Goal: Contribute content: Contribute content

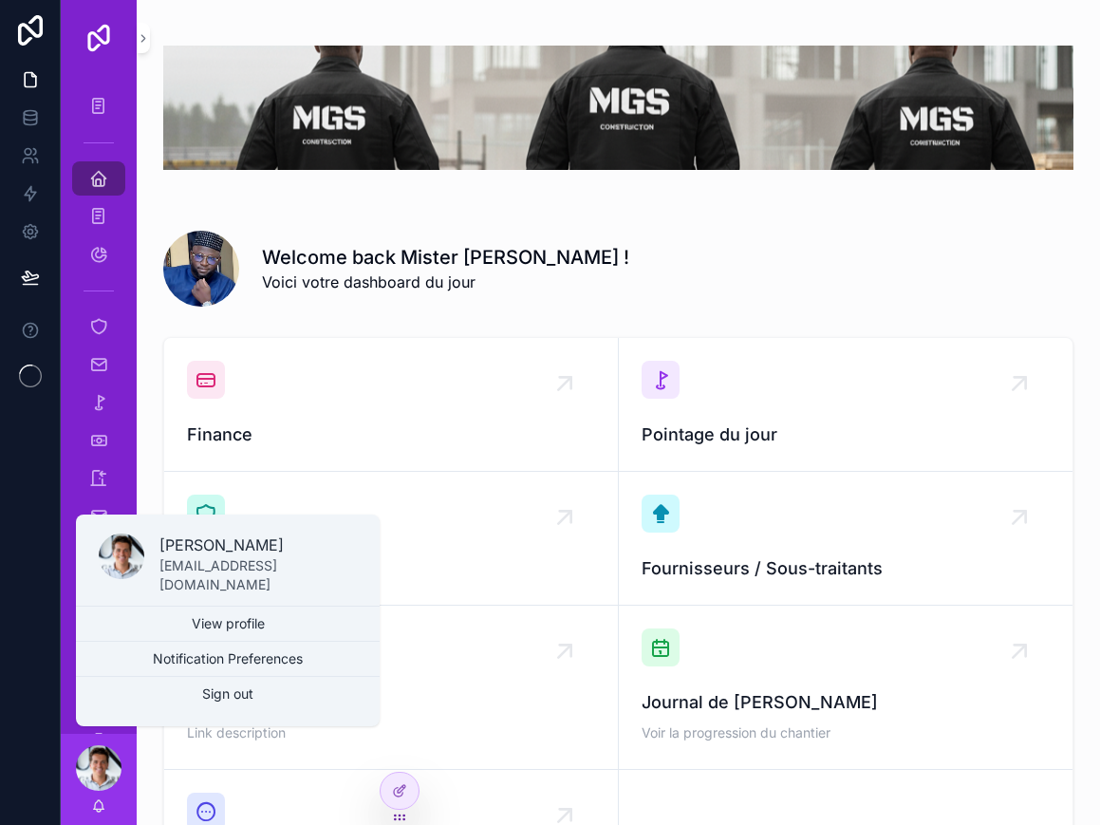
click at [105, 791] on div "scrollable content" at bounding box center [99, 768] width 46 height 46
click at [107, 177] on icon "scrollable content" at bounding box center [98, 178] width 19 height 19
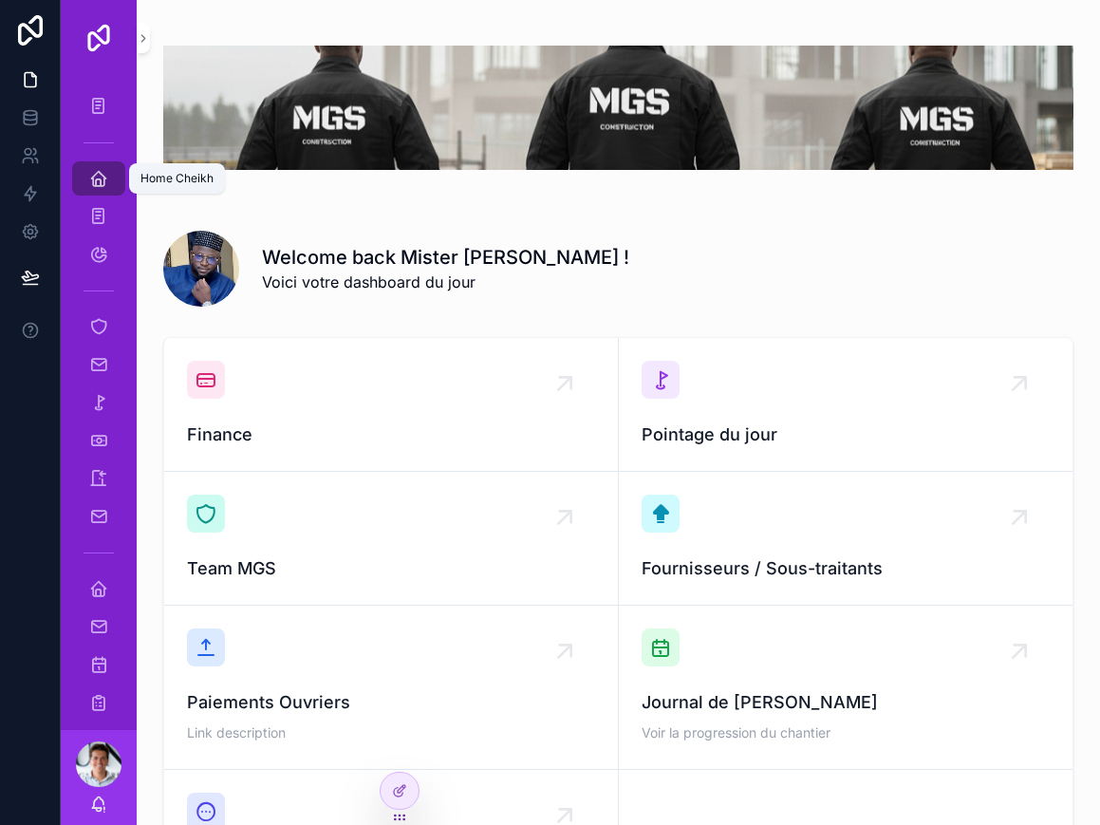
click at [104, 184] on icon "scrollable content" at bounding box center [98, 178] width 19 height 19
click at [401, 754] on icon at bounding box center [399, 749] width 15 height 15
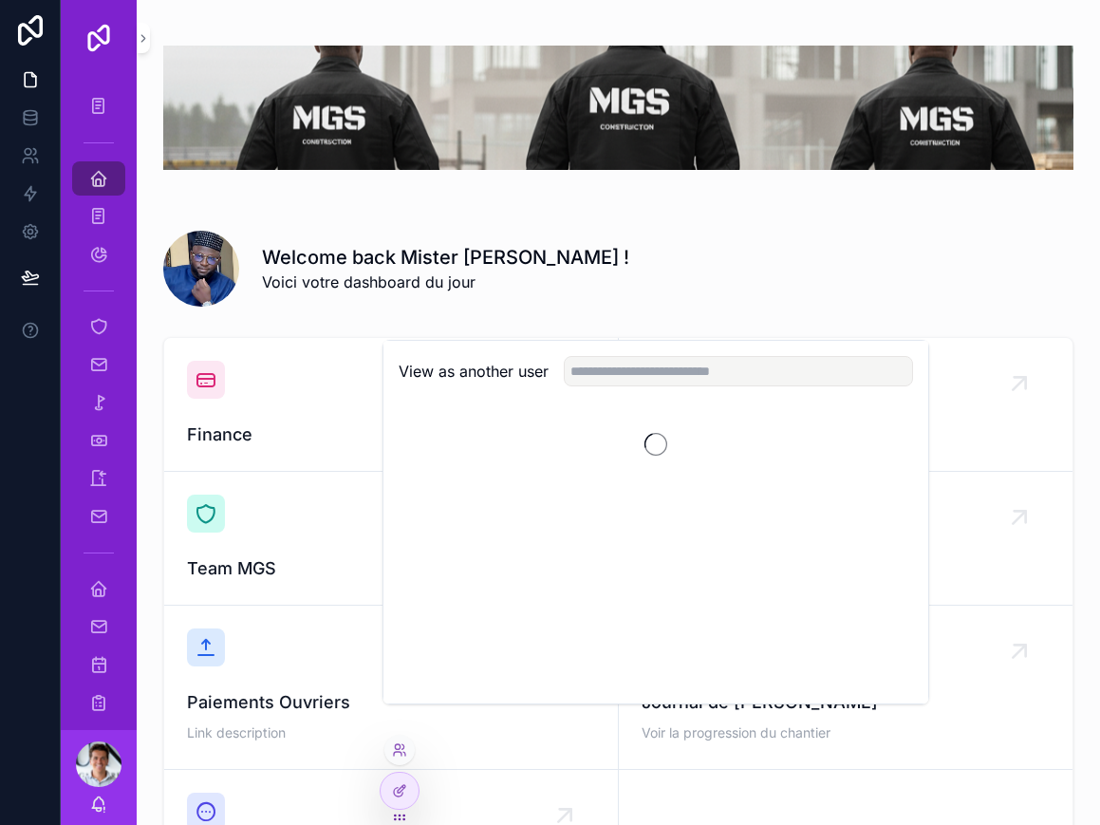
click at [382, 760] on link "Paiements Ouvriers Link description" at bounding box center [391, 688] width 455 height 164
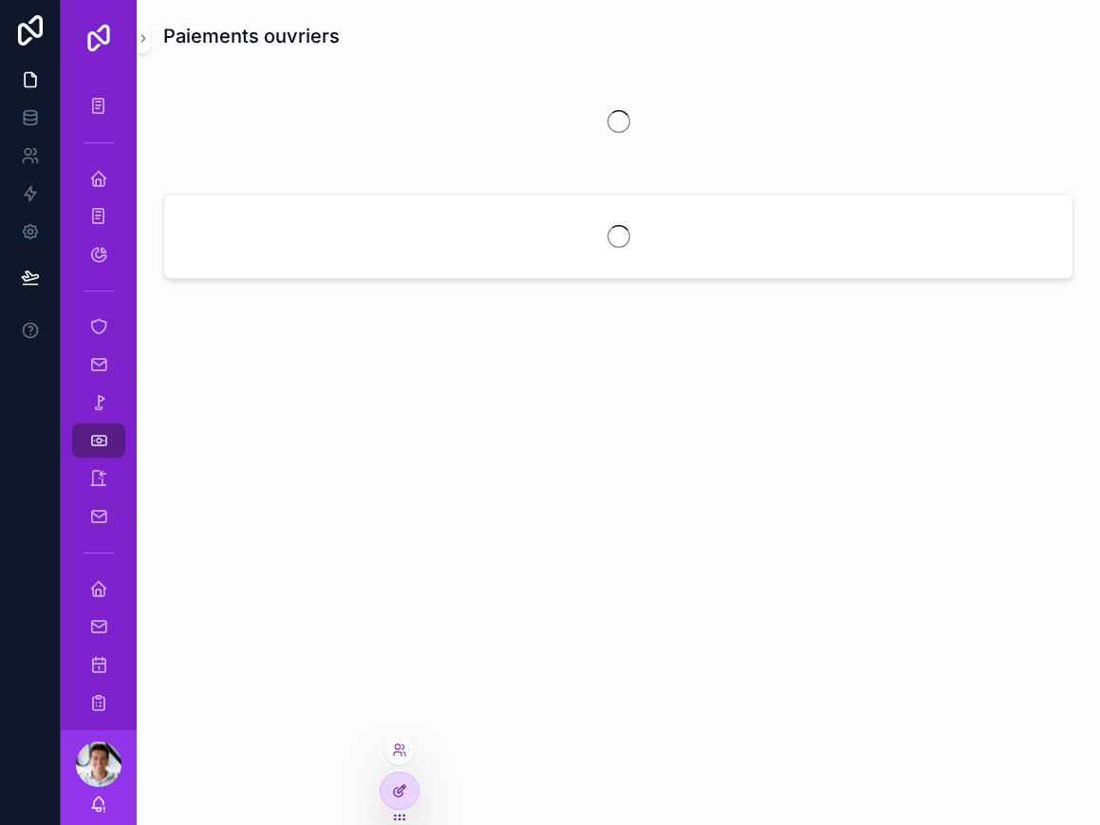
click at [395, 794] on icon at bounding box center [398, 792] width 9 height 9
click at [424, 783] on div "Paiements ouvriers" at bounding box center [619, 412] width 964 height 825
click at [424, 782] on div "Paiements ouvriers" at bounding box center [619, 412] width 964 height 825
click at [117, 117] on link "Paiement ([PERSON_NAME])" at bounding box center [98, 106] width 53 height 34
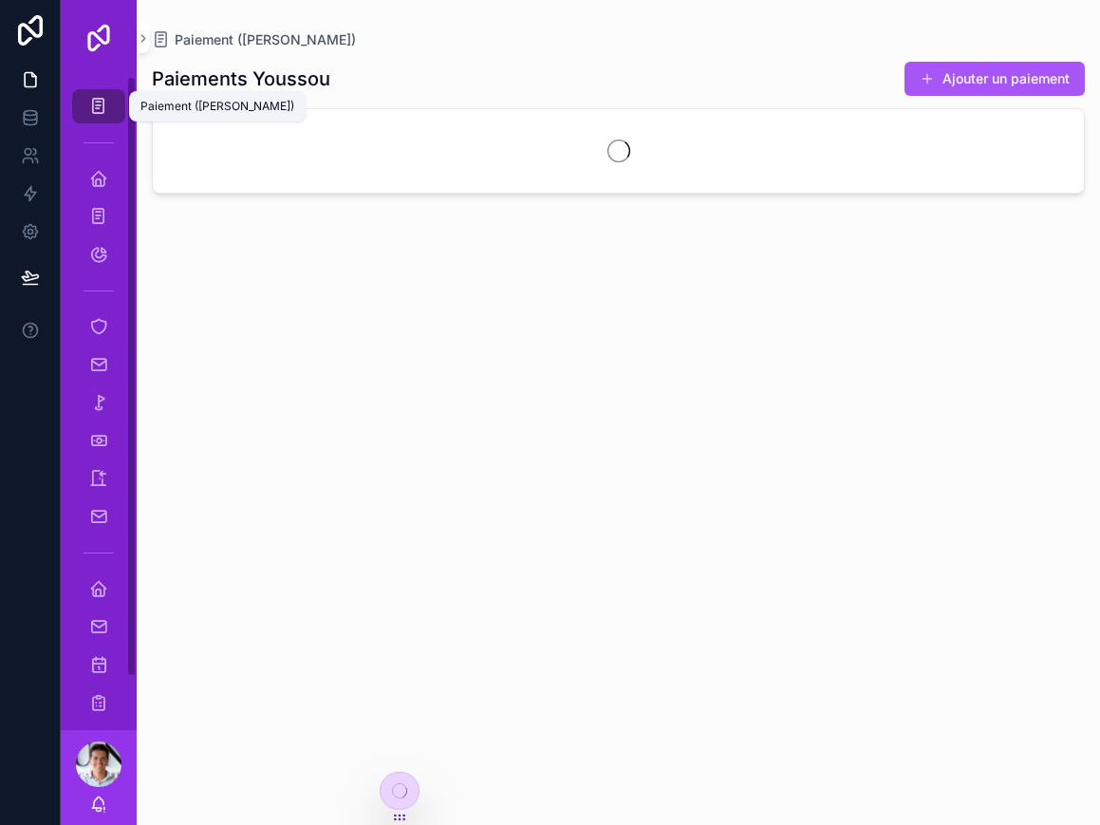
click at [102, 93] on div "Paiement ([PERSON_NAME])" at bounding box center [99, 106] width 30 height 30
click at [402, 790] on icon at bounding box center [399, 790] width 15 height 15
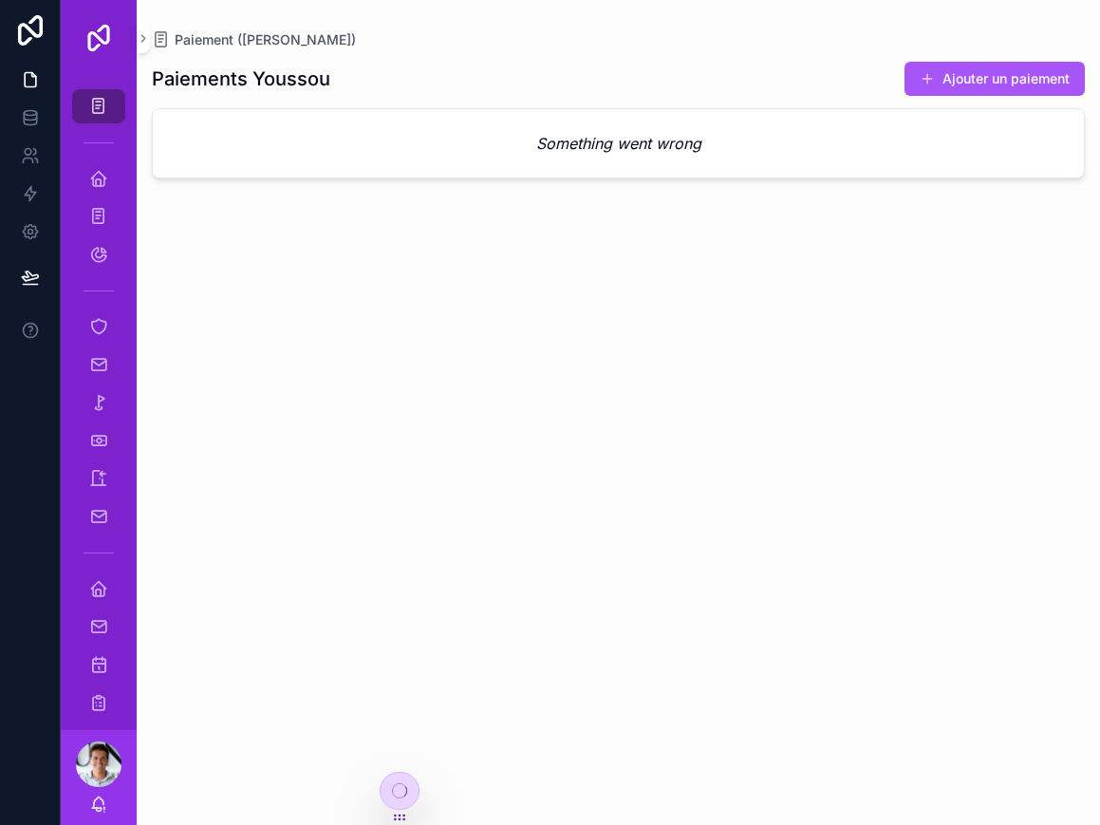
click at [409, 790] on div at bounding box center [400, 791] width 38 height 36
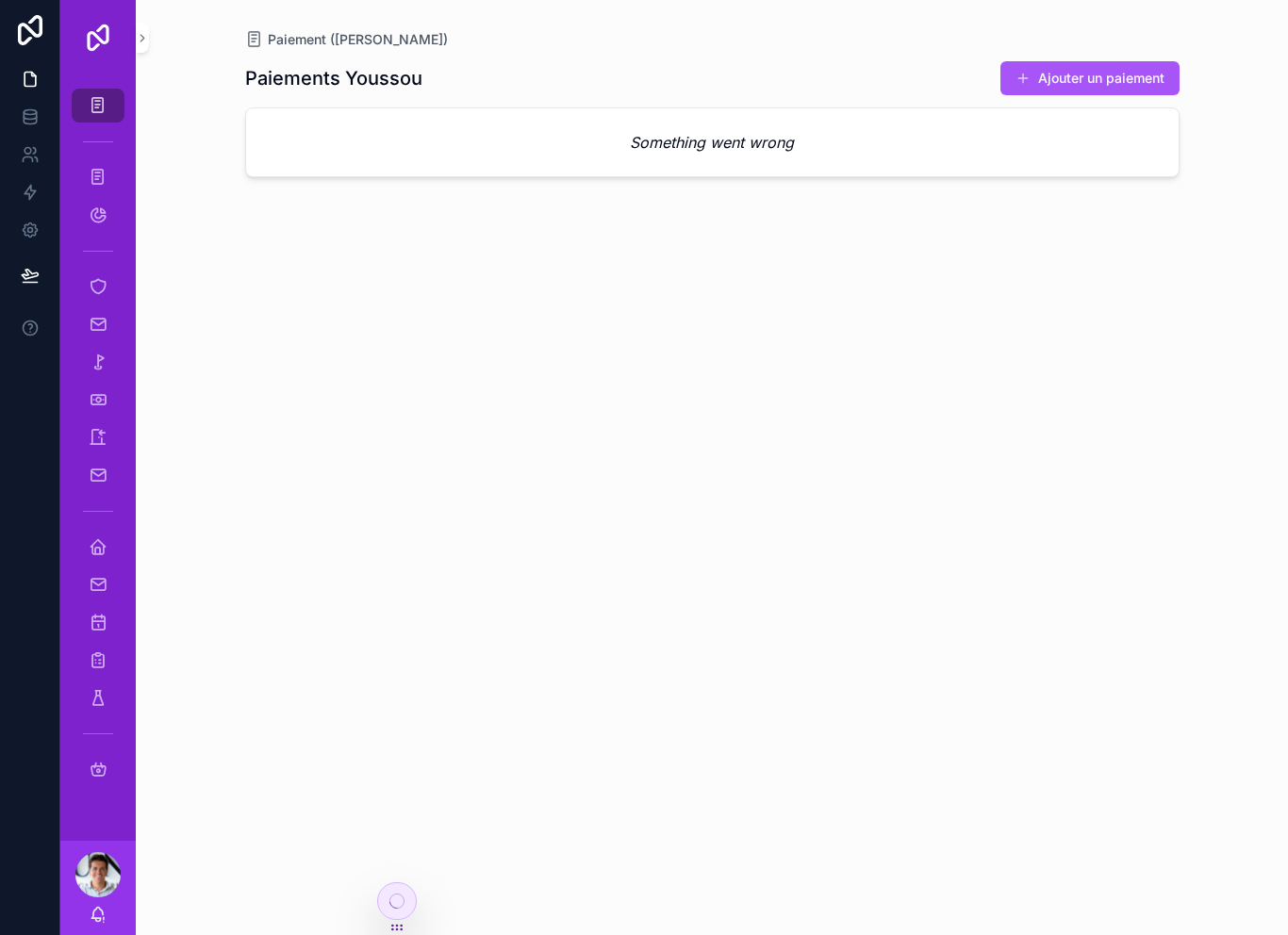
click at [102, 864] on div "scrollable content" at bounding box center [98, 874] width 46 height 46
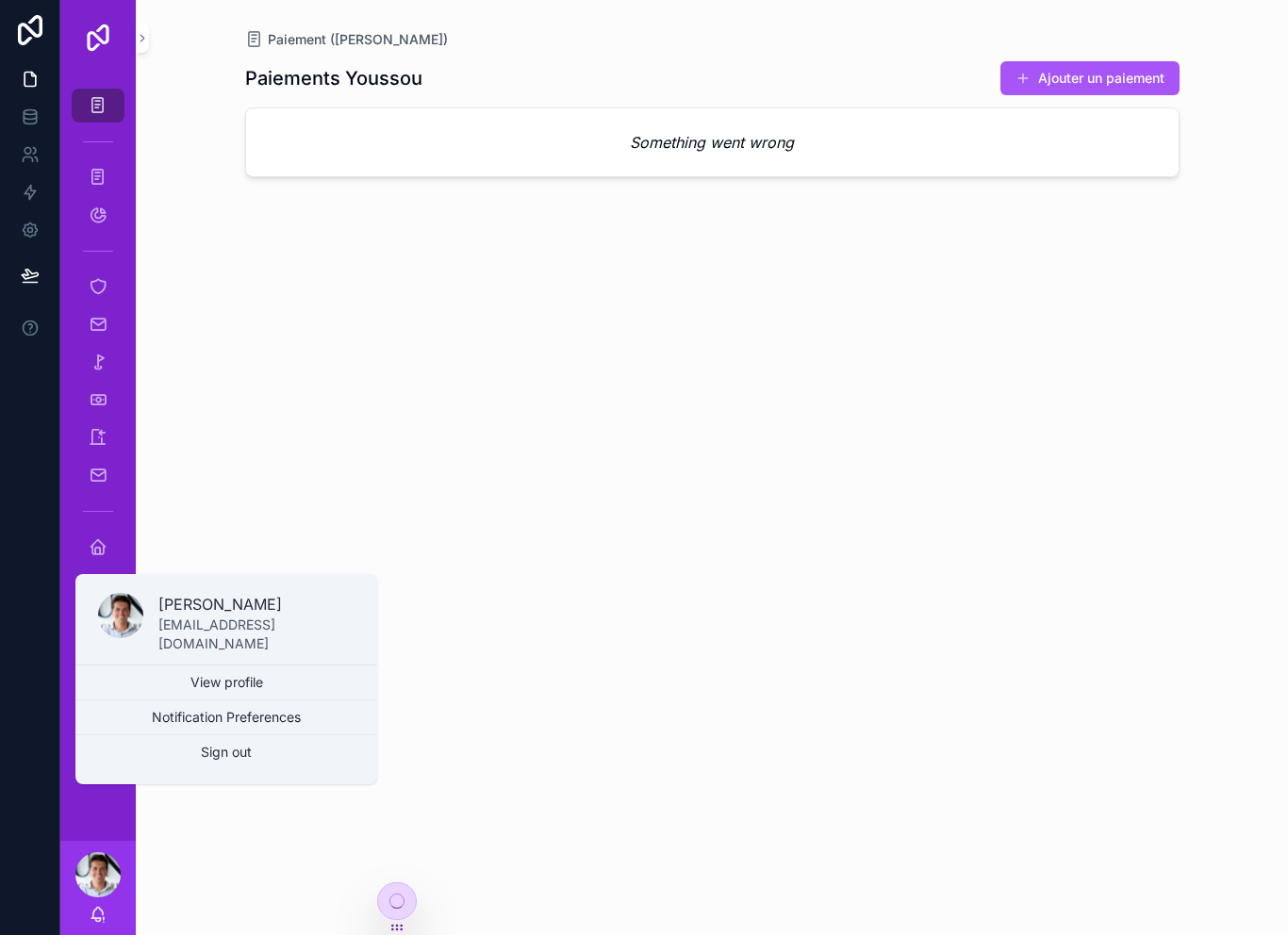
click at [402, 905] on circle at bounding box center [396, 900] width 14 height 14
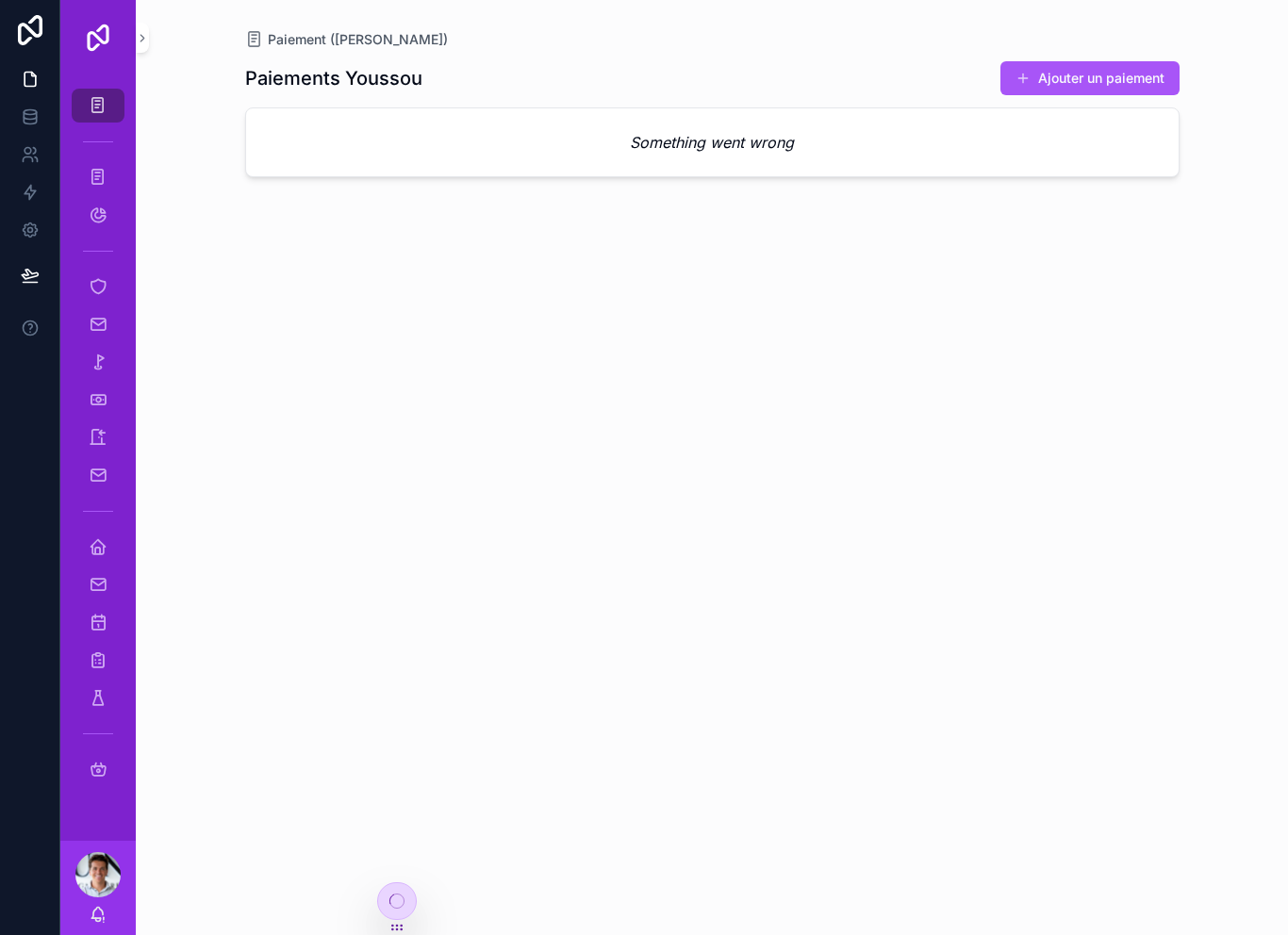
click at [409, 895] on div at bounding box center [397, 900] width 38 height 36
click at [408, 895] on div at bounding box center [397, 900] width 38 height 36
click at [399, 905] on icon at bounding box center [396, 900] width 15 height 15
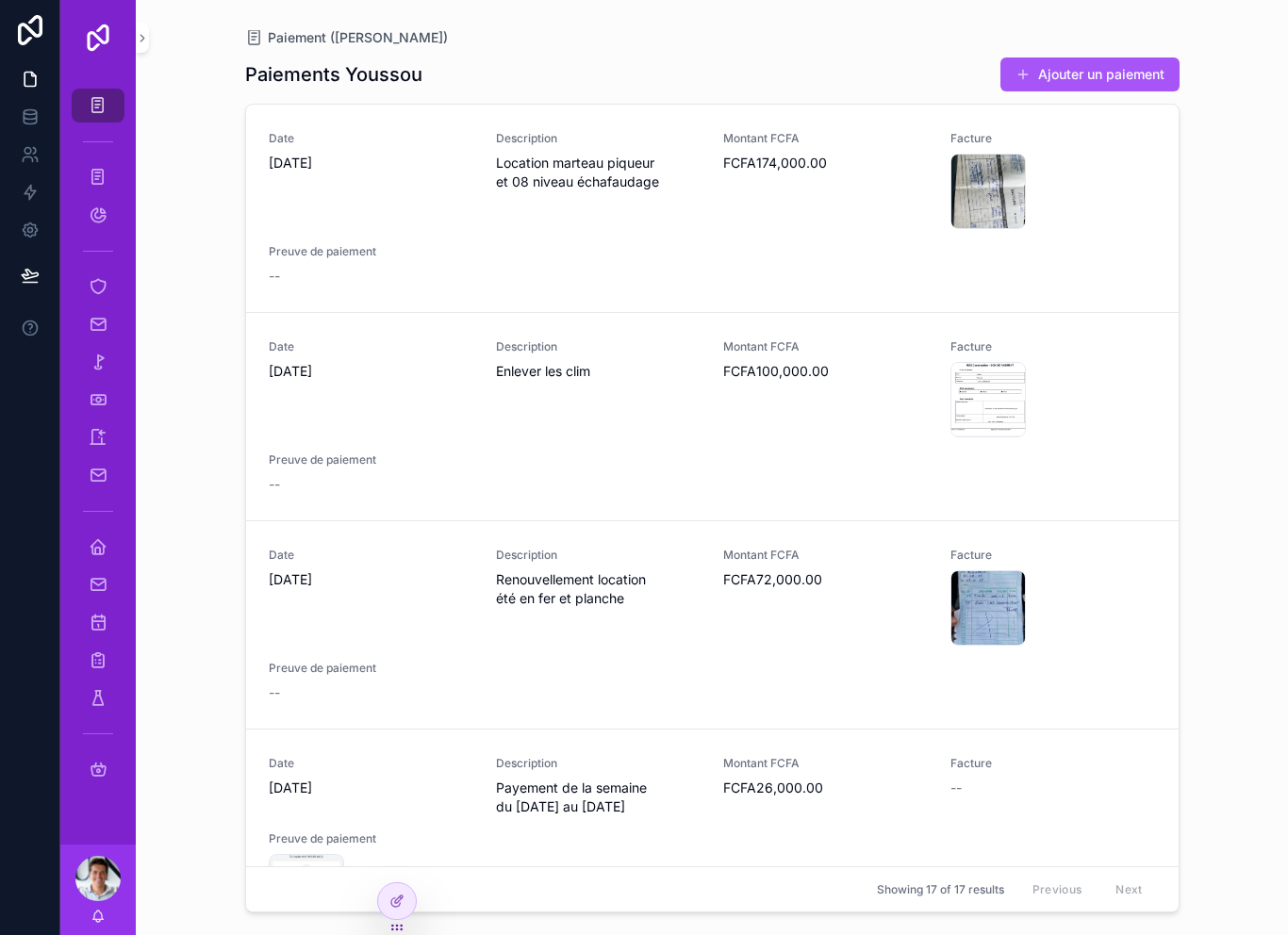
scroll to position [30, 0]
click at [403, 857] on icon at bounding box center [396, 860] width 15 height 15
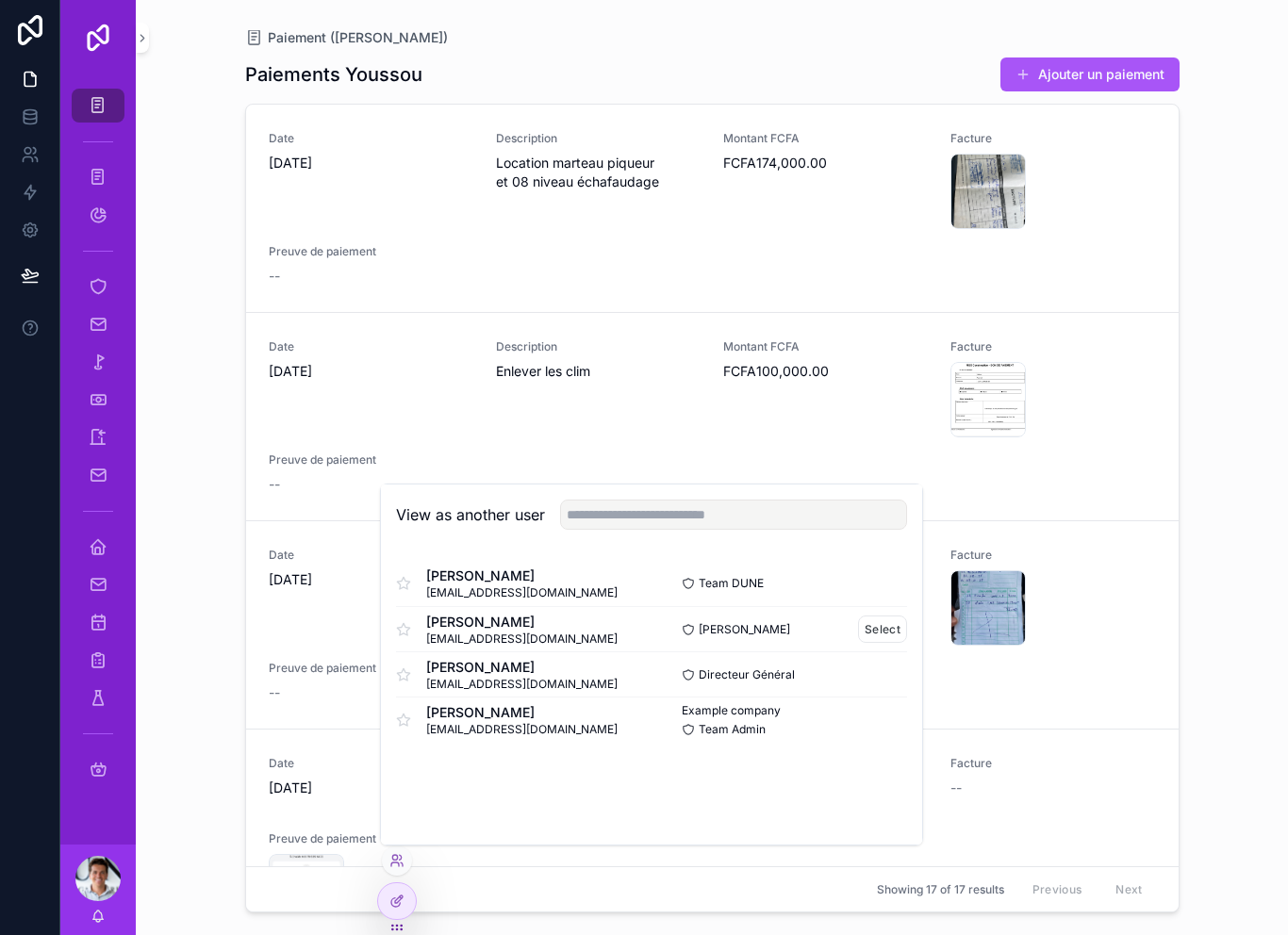
click at [525, 631] on span "[EMAIL_ADDRESS][DOMAIN_NAME]" at bounding box center [521, 638] width 192 height 15
click at [892, 625] on button "Select" at bounding box center [882, 629] width 49 height 28
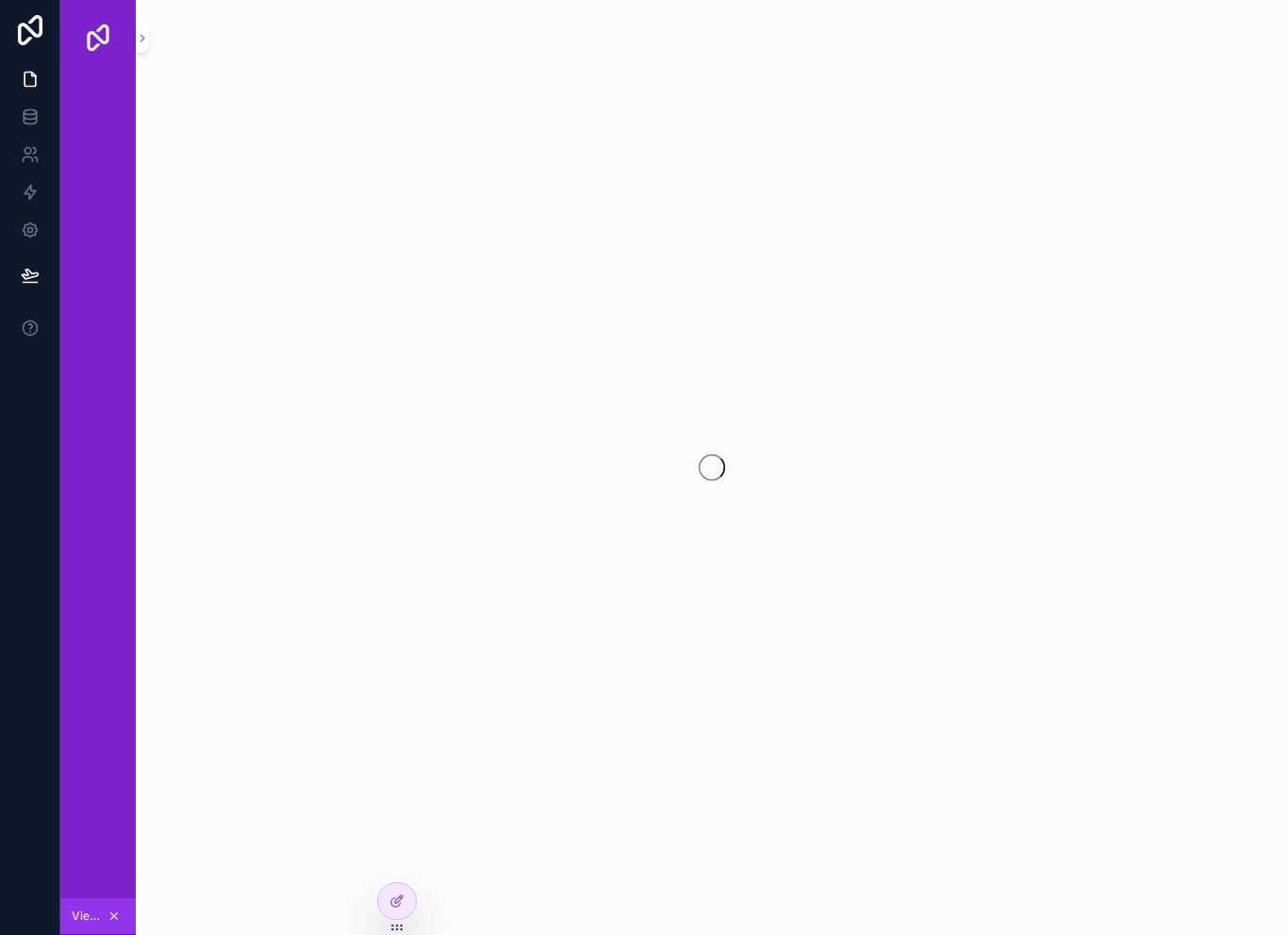
scroll to position [30, 0]
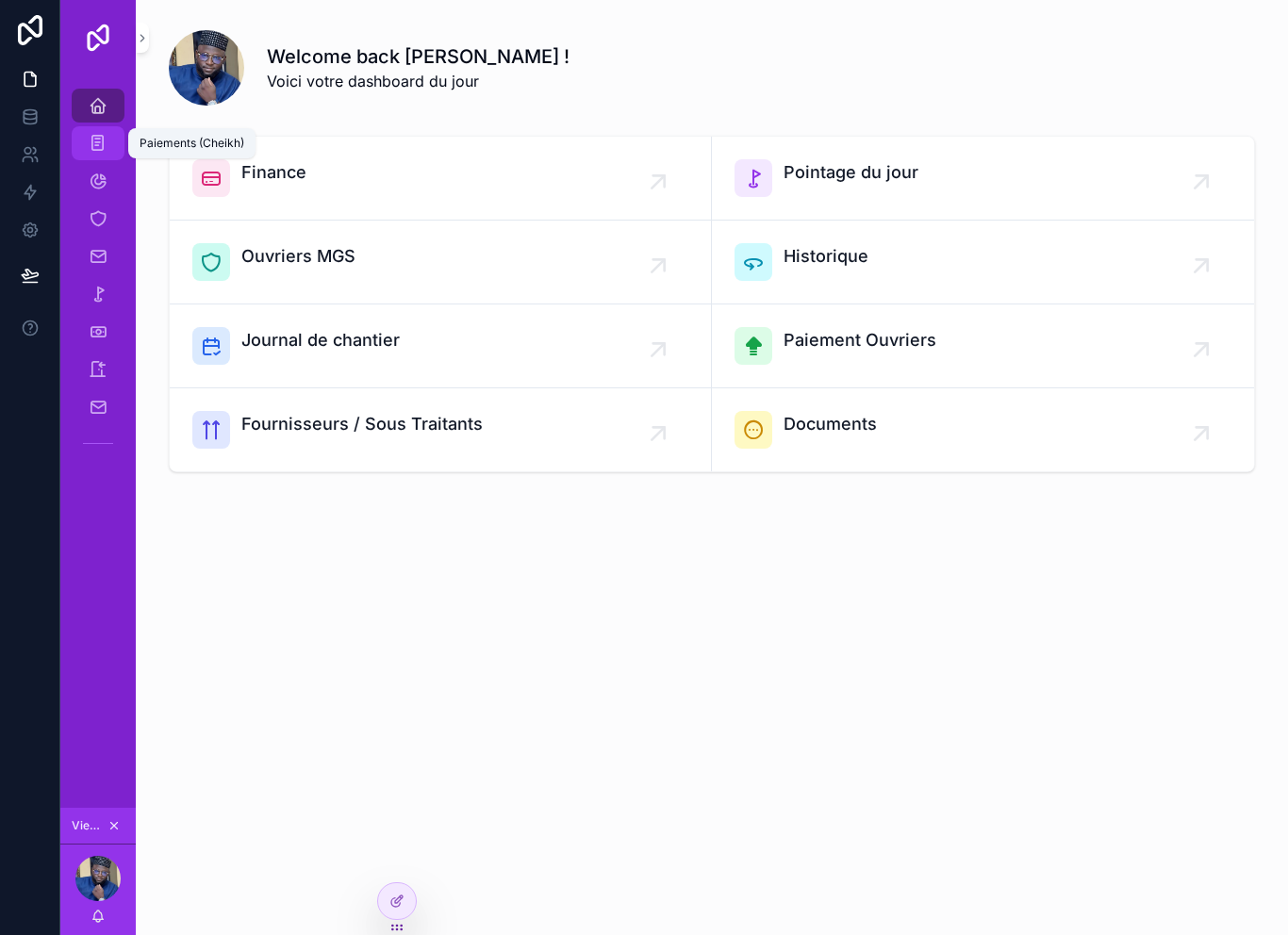
click at [117, 126] on link "Paiements (Cheikh)" at bounding box center [97, 143] width 53 height 34
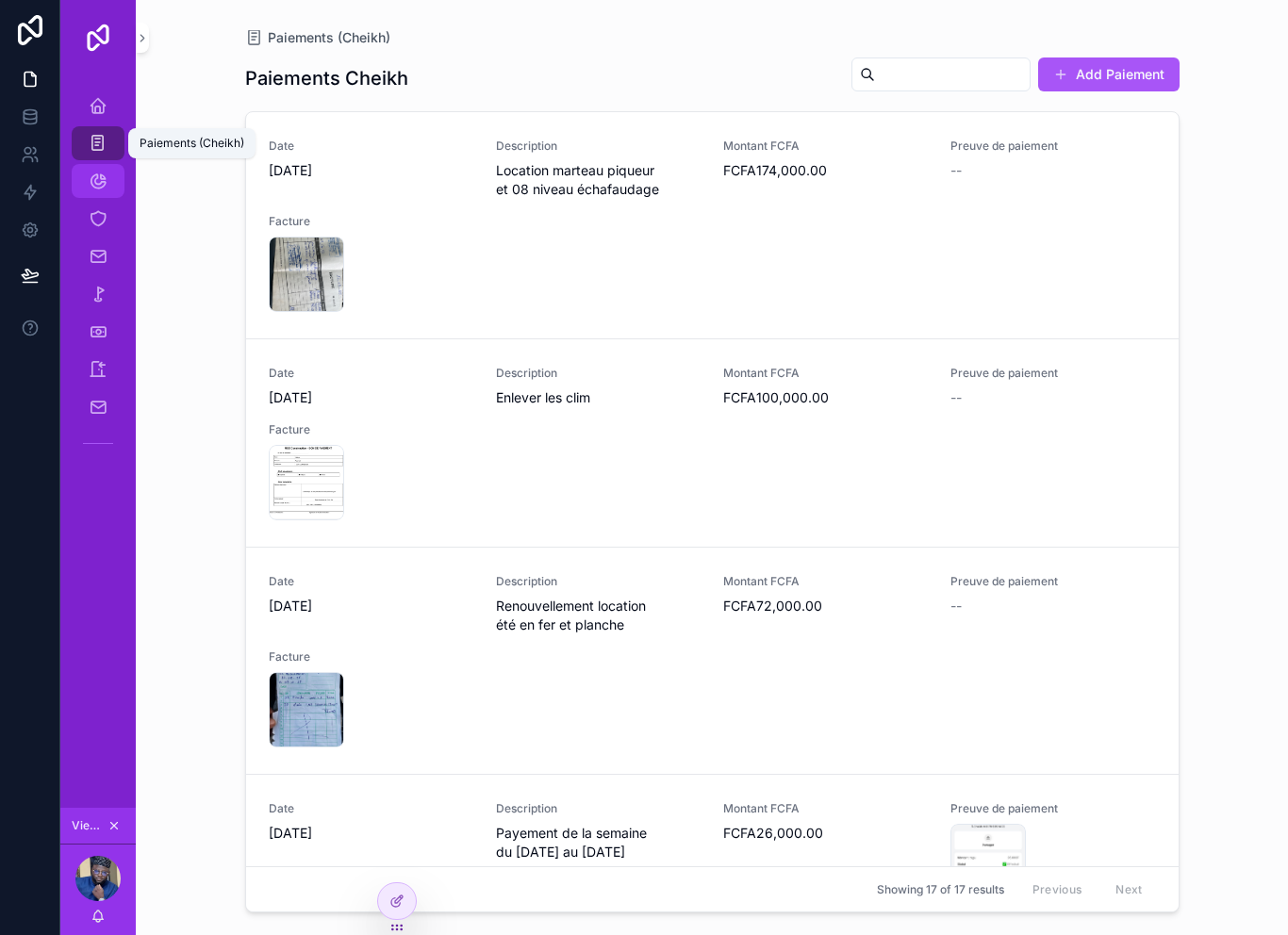
click at [104, 166] on div "Solde" at bounding box center [98, 181] width 30 height 30
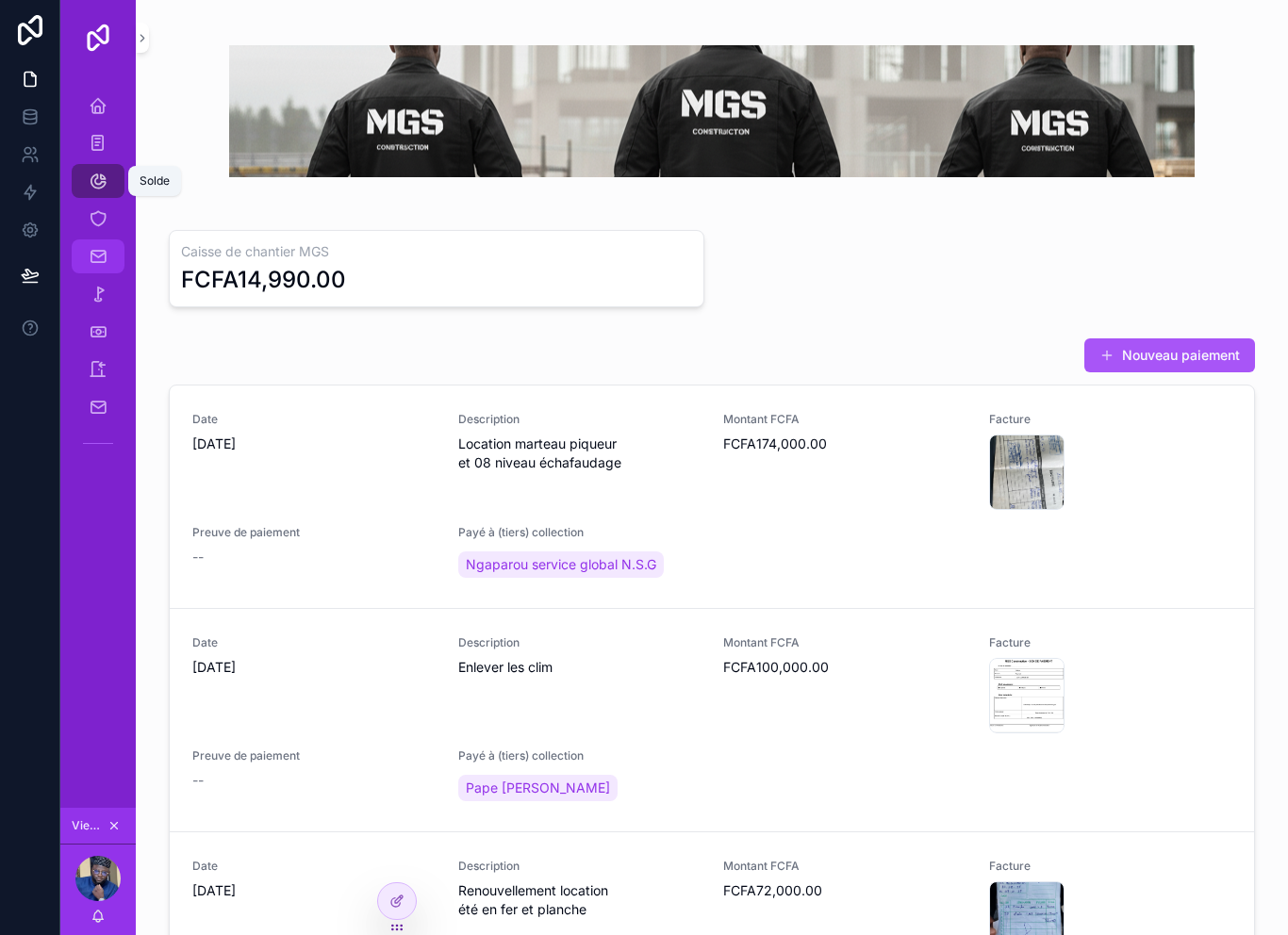
click at [105, 241] on div "Documents" at bounding box center [98, 256] width 30 height 30
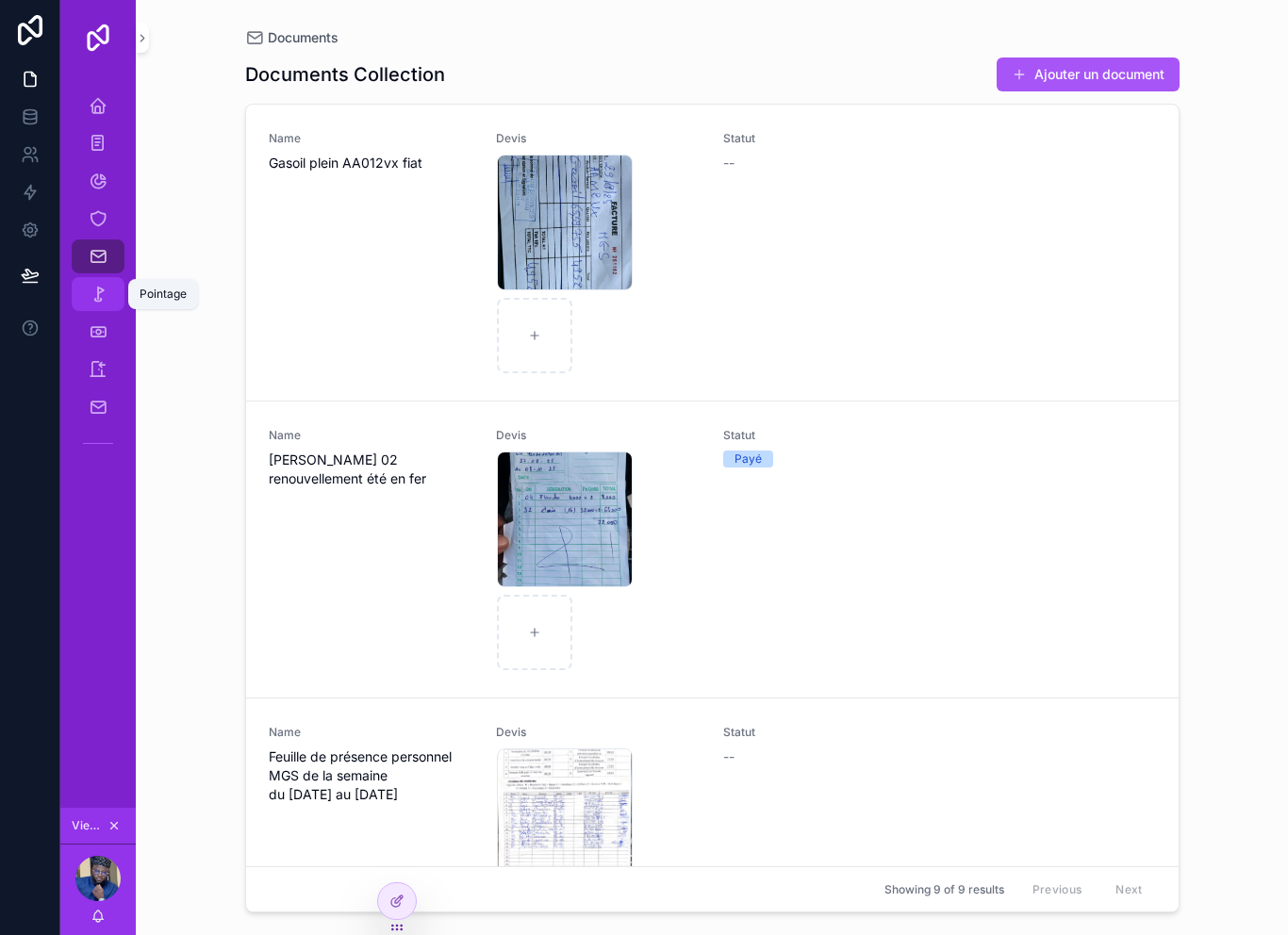
click at [103, 285] on span "scrollable content" at bounding box center [97, 294] width 19 height 19
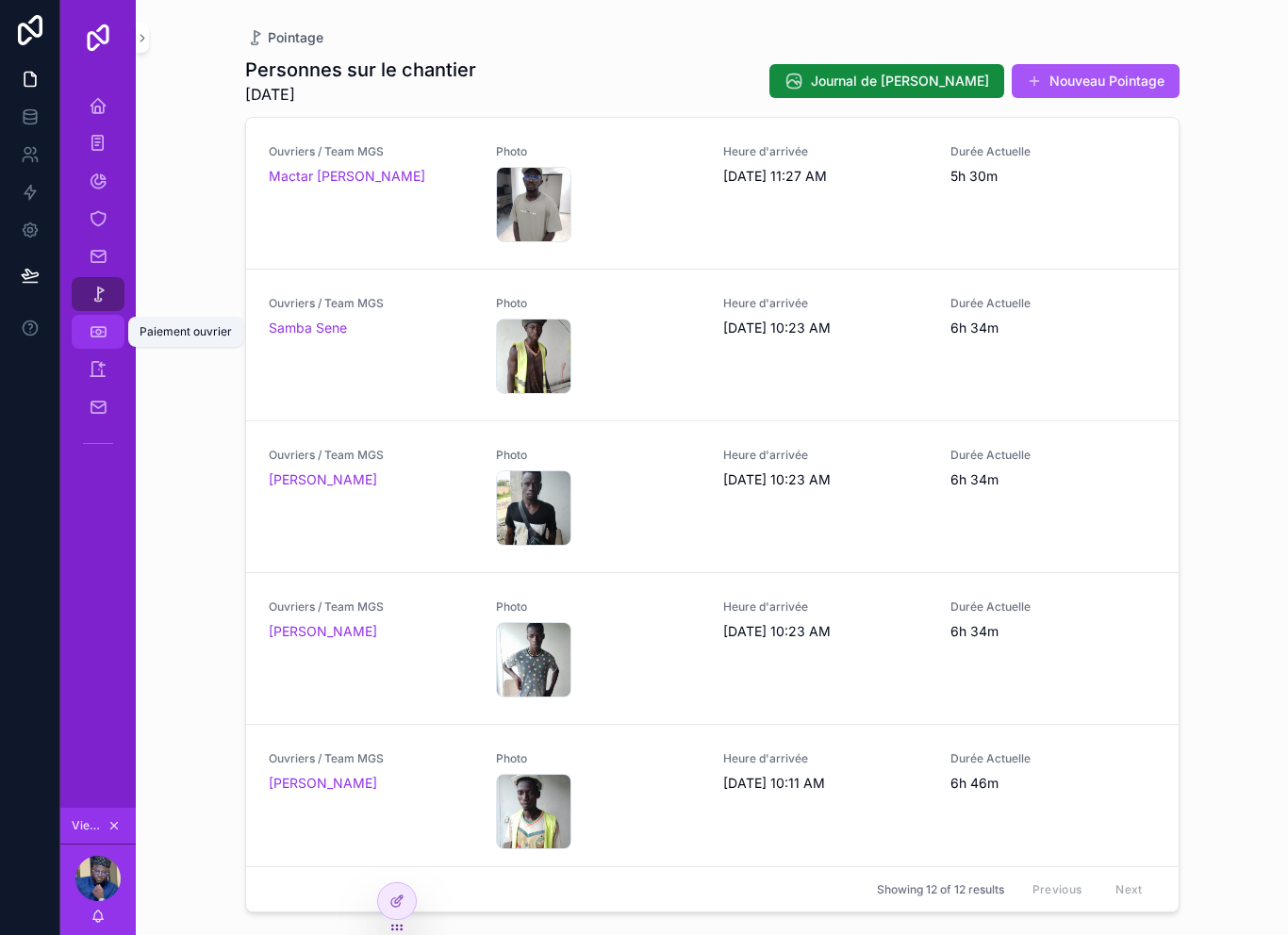
click at [103, 317] on link "Paiement ouvrier" at bounding box center [97, 332] width 53 height 34
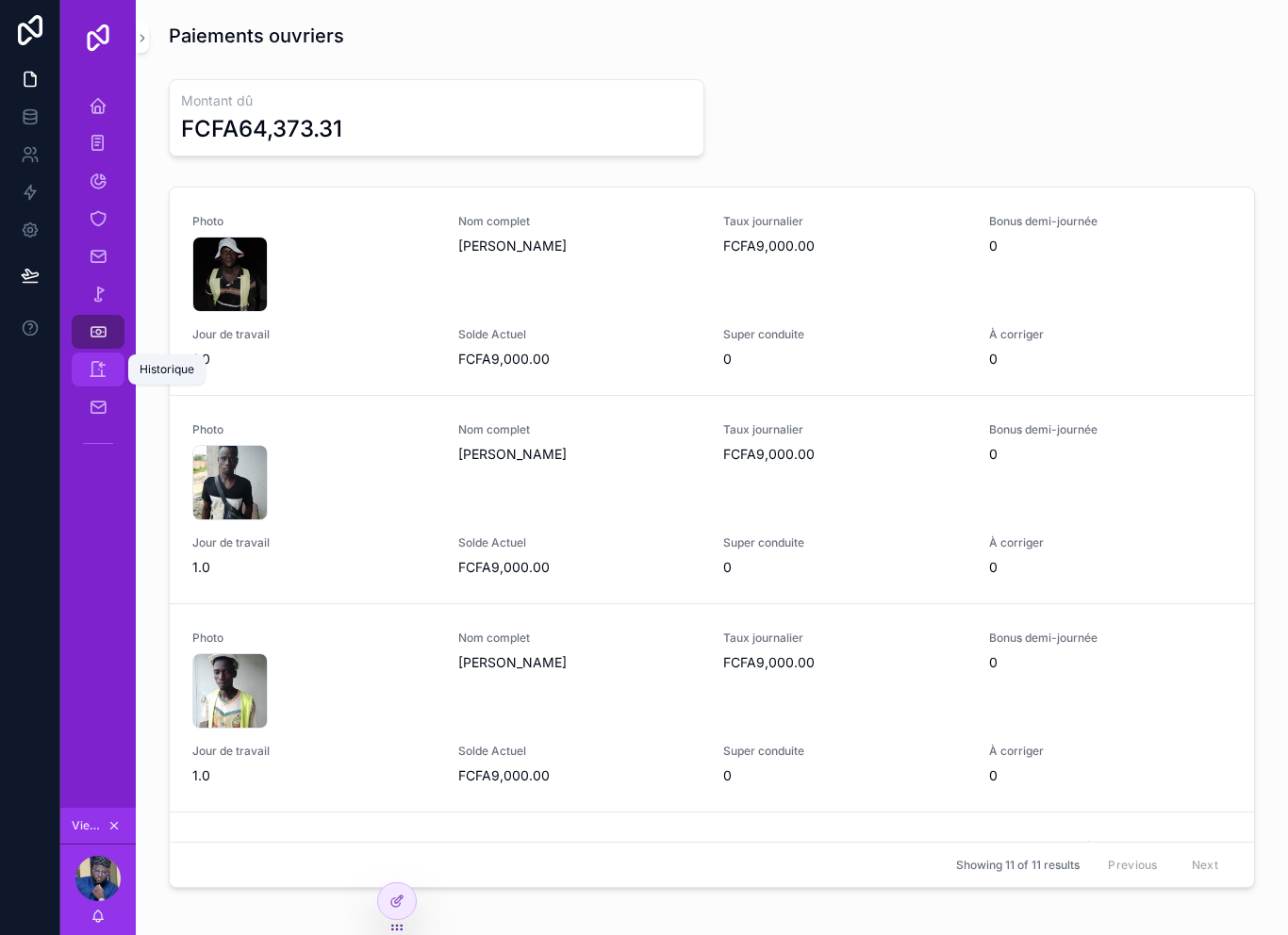
click at [101, 360] on icon "scrollable content" at bounding box center [97, 369] width 19 height 19
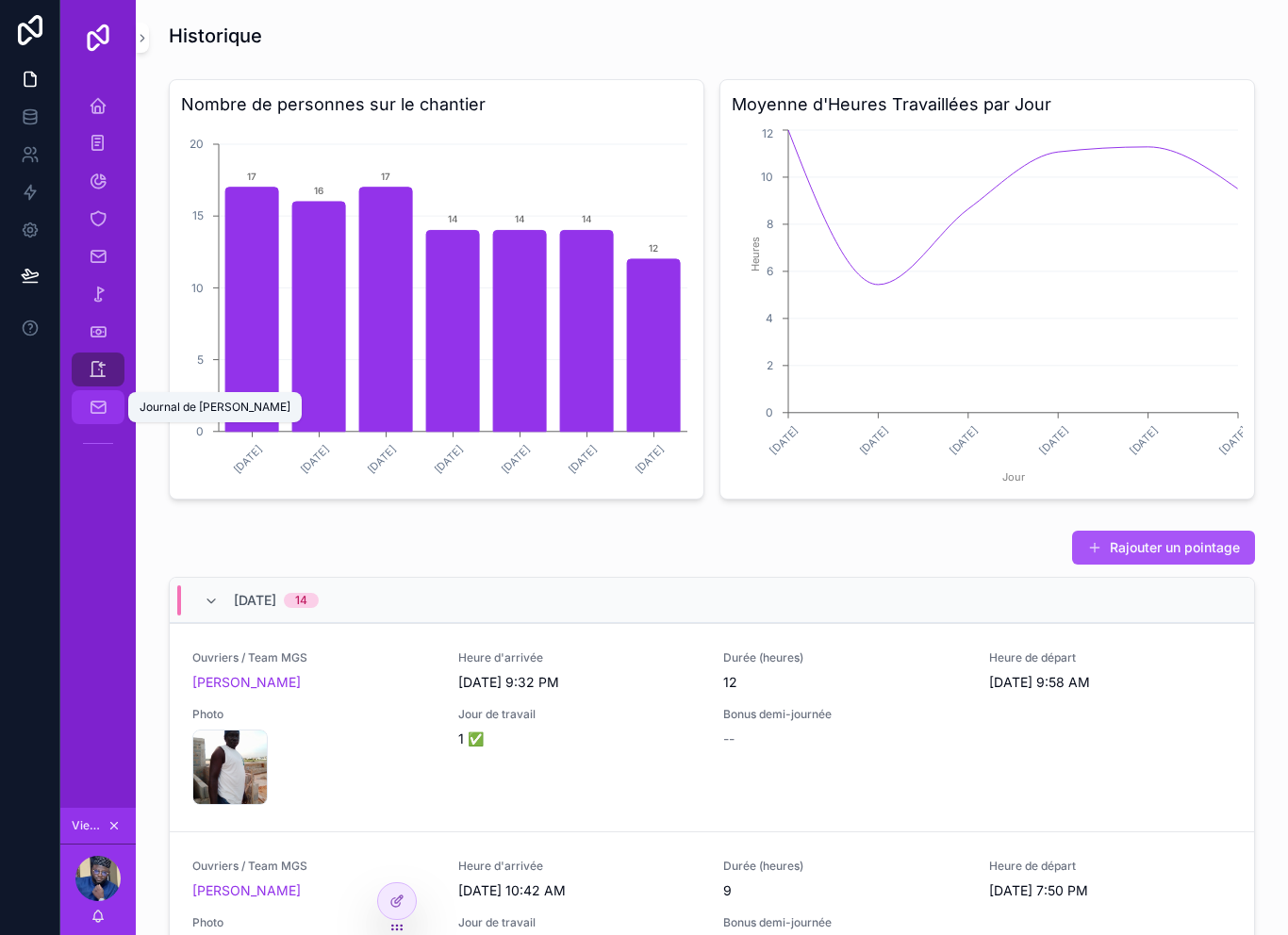
click at [92, 393] on link "Journal de [PERSON_NAME]" at bounding box center [97, 407] width 53 height 34
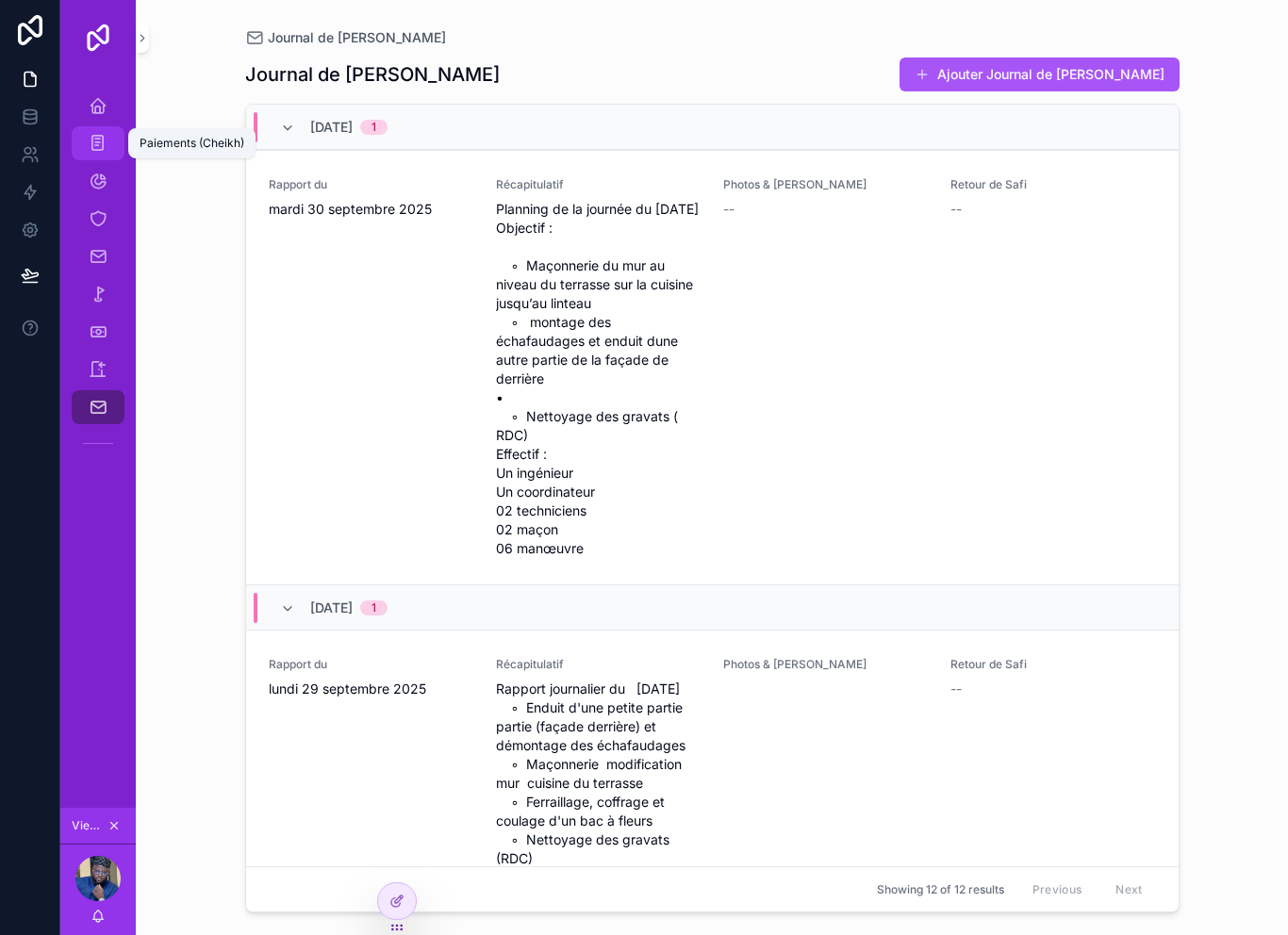
click at [102, 126] on link "Paiements (Cheikh)" at bounding box center [97, 143] width 53 height 34
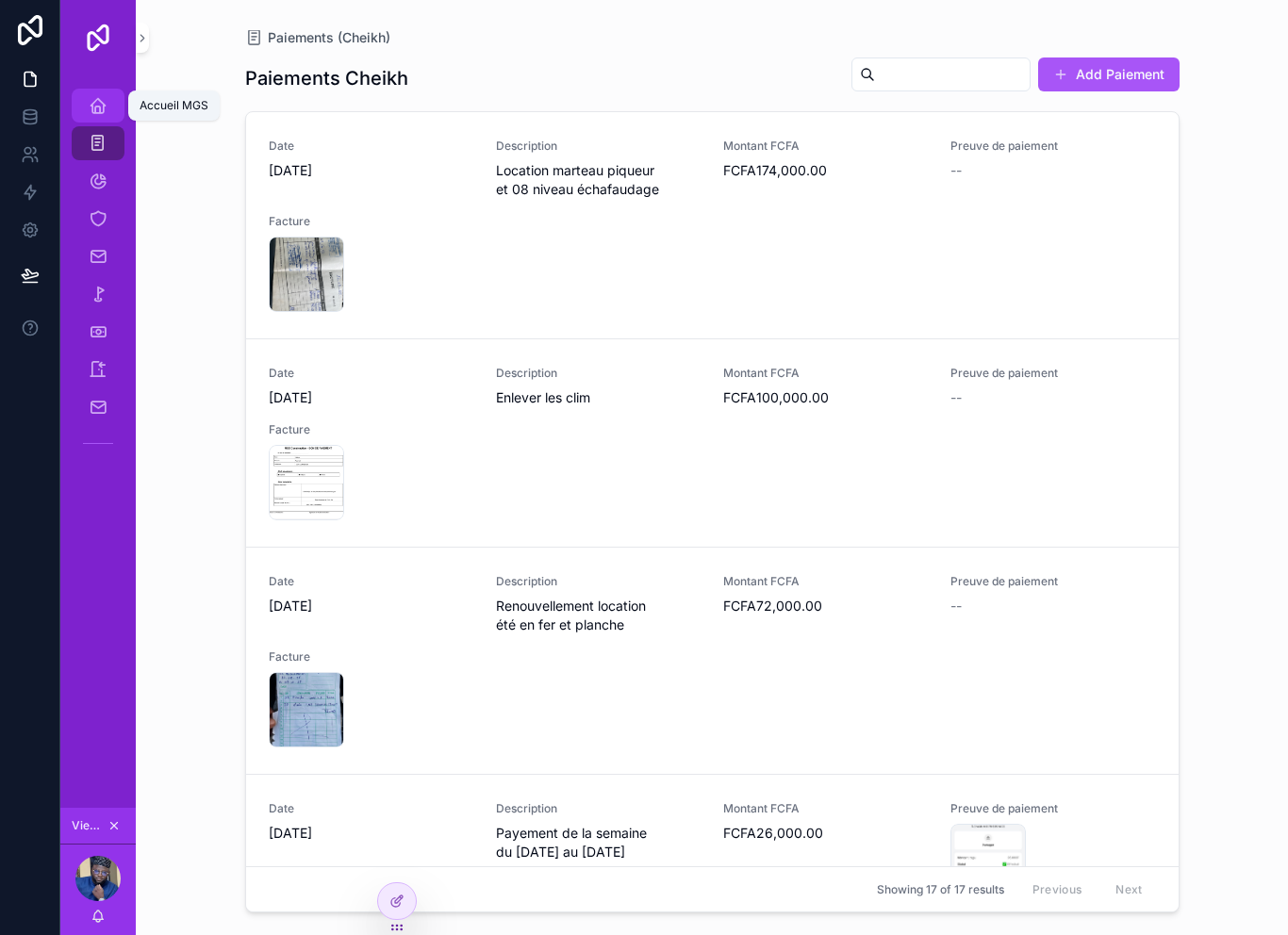
click at [110, 91] on link "Accueil MGS" at bounding box center [97, 105] width 53 height 34
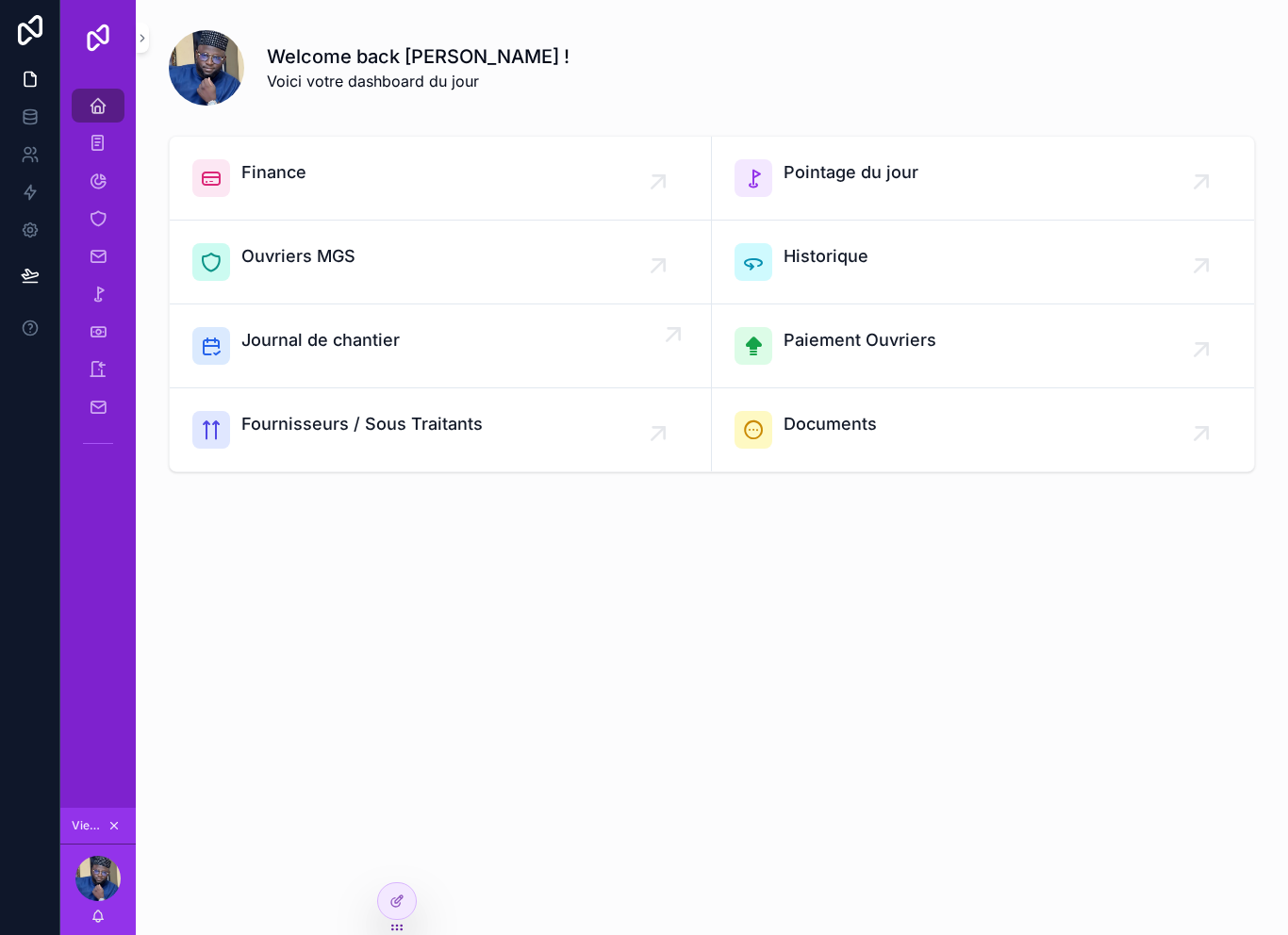
click at [370, 327] on div "Journal de chantier" at bounding box center [320, 345] width 158 height 38
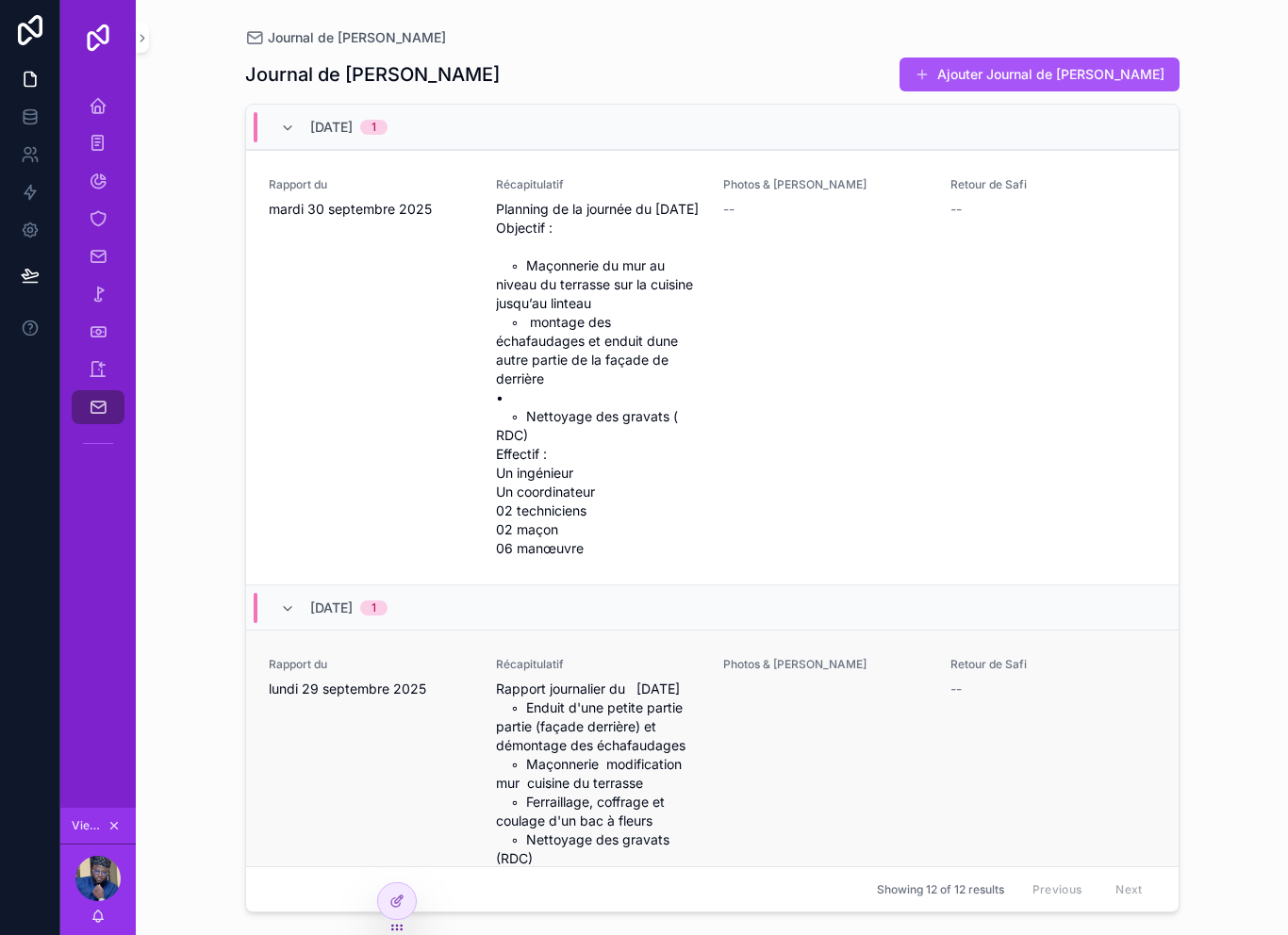
click at [381, 858] on div "Rapport du lundi 29 septembre 2025" at bounding box center [371, 857] width 205 height 399
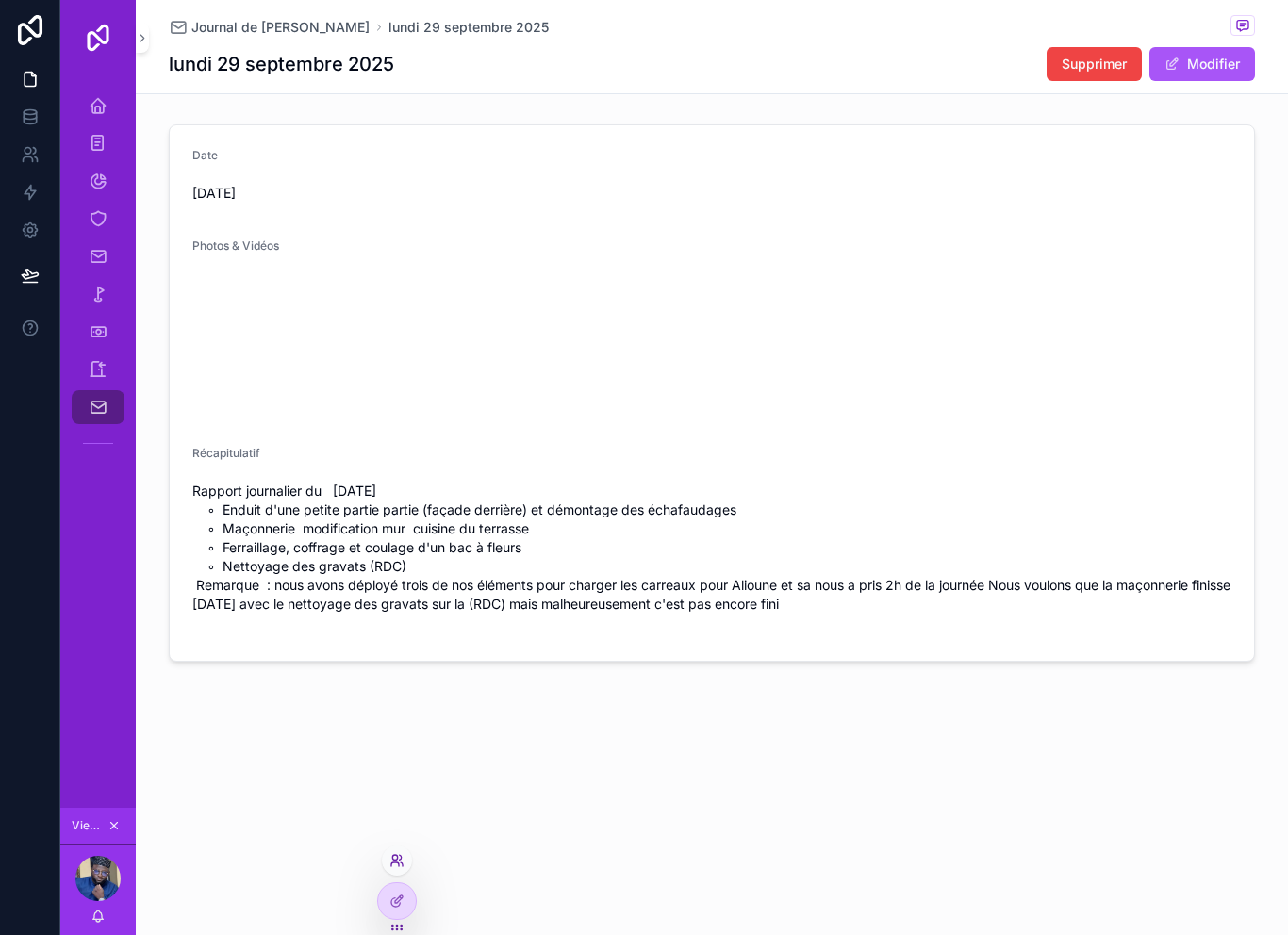
click at [396, 867] on icon at bounding box center [396, 860] width 15 height 15
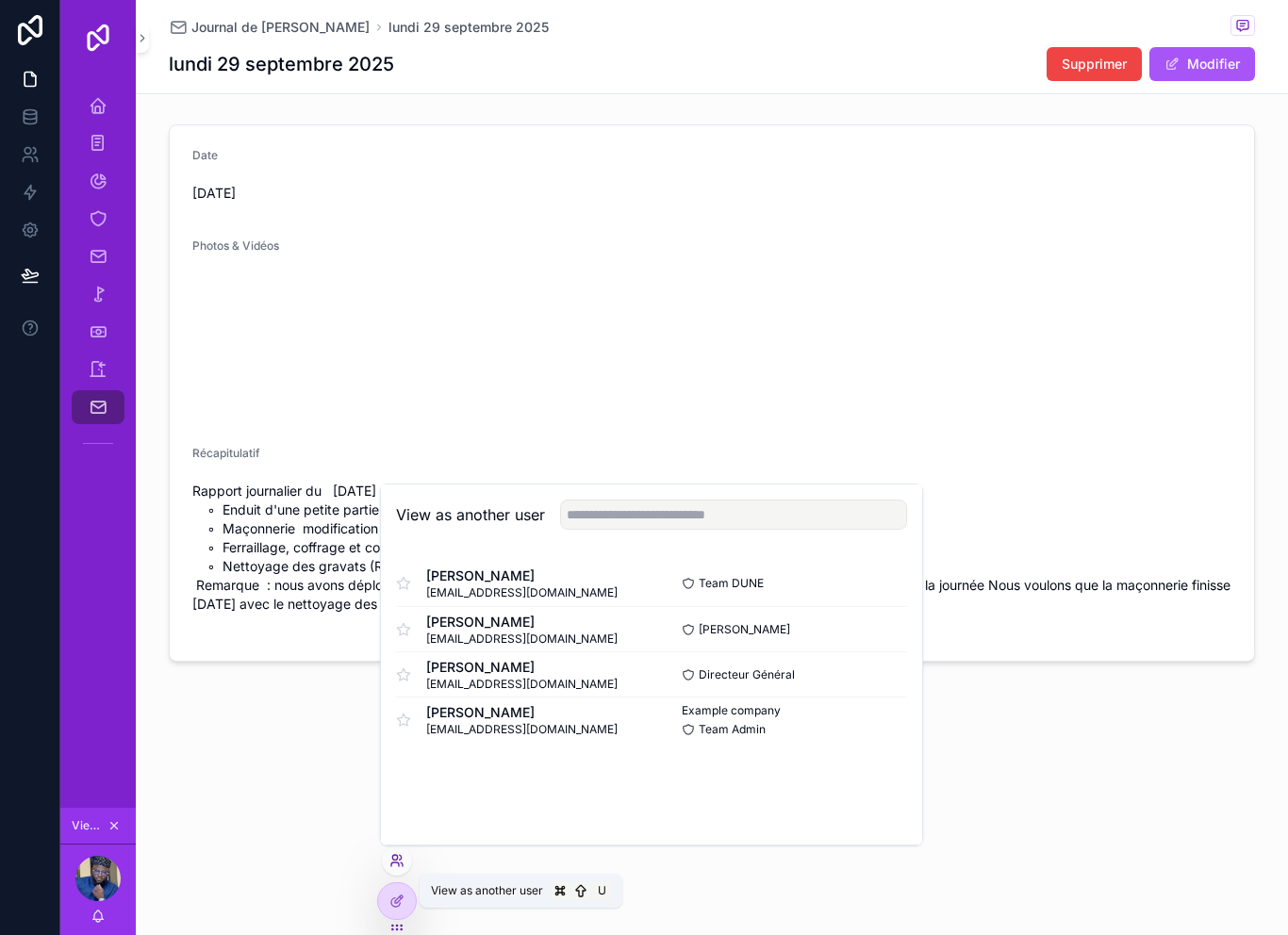
click at [397, 859] on icon at bounding box center [394, 857] width 5 height 5
click at [453, 674] on span "Youssou Samb" at bounding box center [521, 667] width 192 height 19
click at [874, 674] on button "Select" at bounding box center [882, 674] width 49 height 28
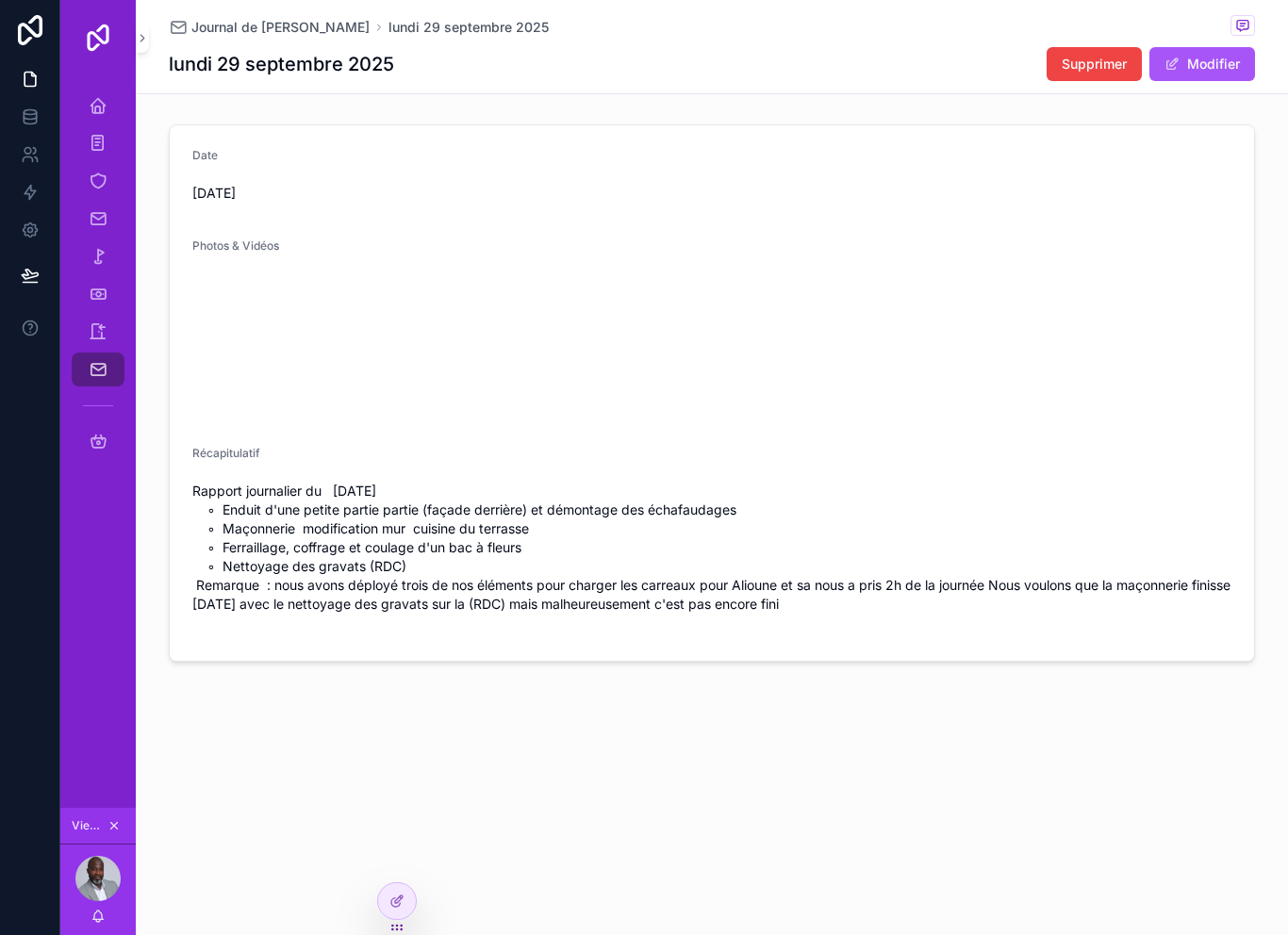
scroll to position [30, 0]
click at [92, 92] on div "Accueil MGS" at bounding box center [98, 105] width 75 height 38
click at [98, 96] on icon "scrollable content" at bounding box center [97, 105] width 19 height 19
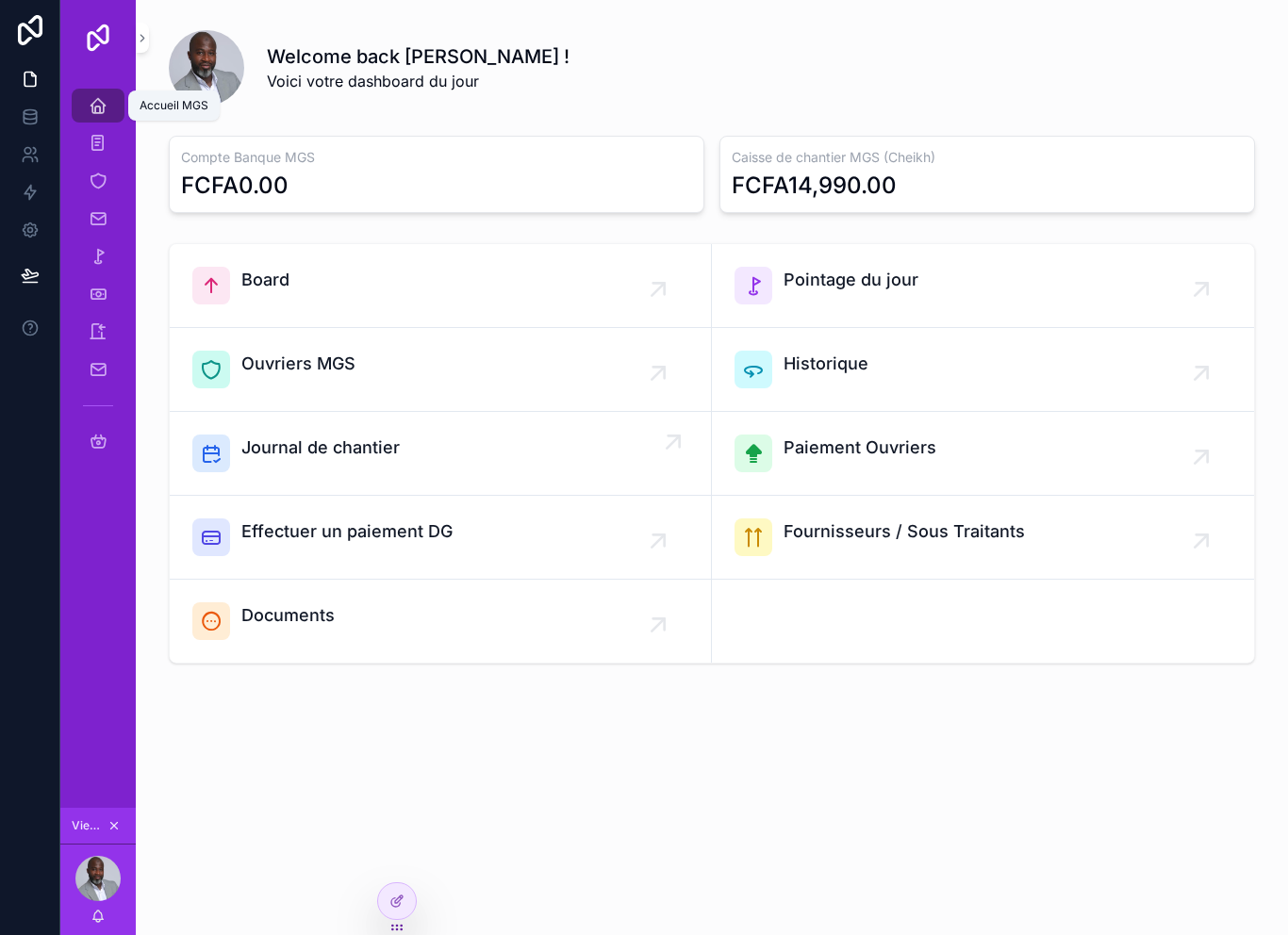
click at [281, 435] on span "Journal de chantier" at bounding box center [320, 448] width 158 height 27
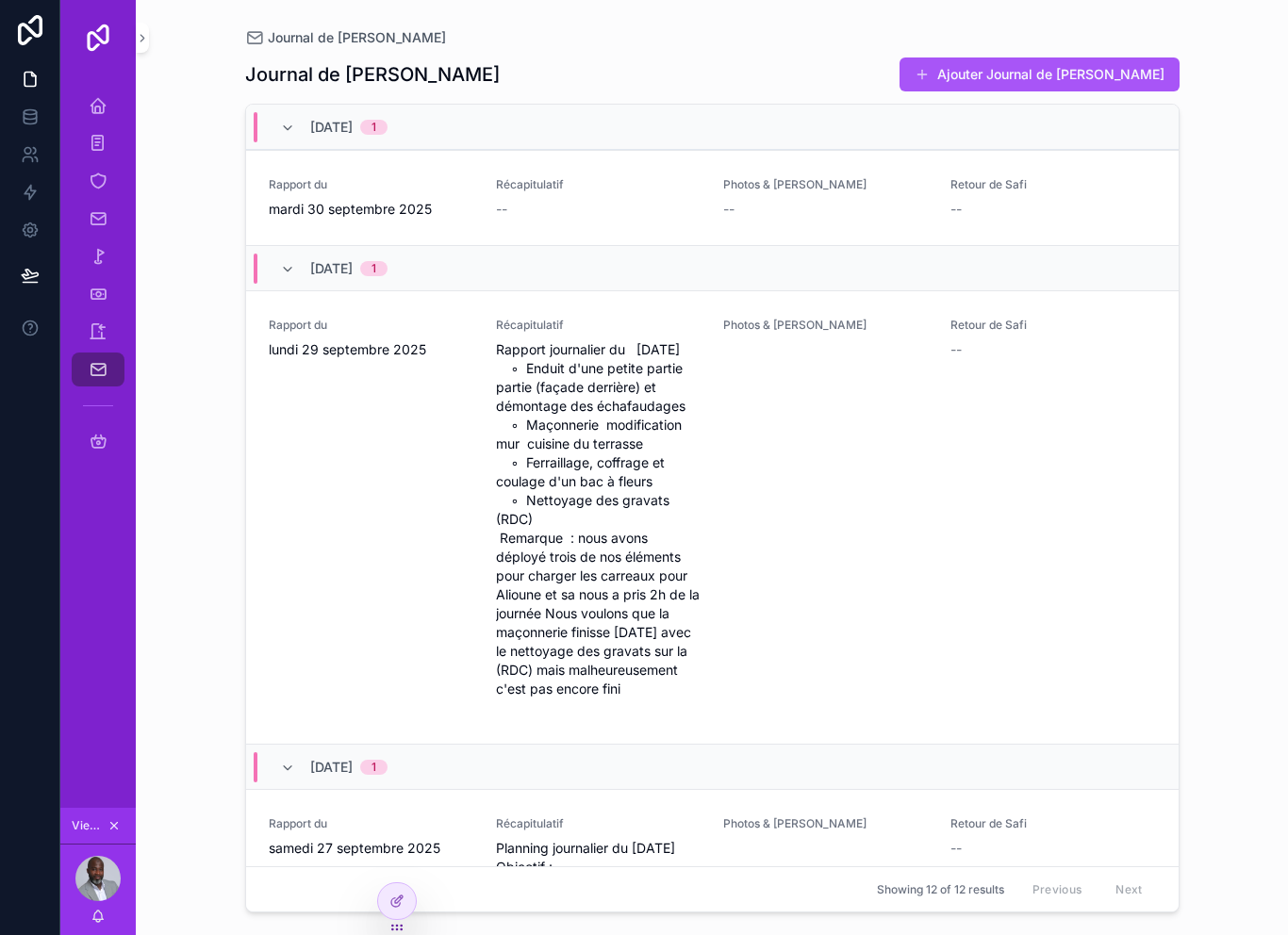
click at [34, 272] on icon at bounding box center [30, 275] width 19 height 19
click at [99, 97] on icon "scrollable content" at bounding box center [97, 105] width 19 height 19
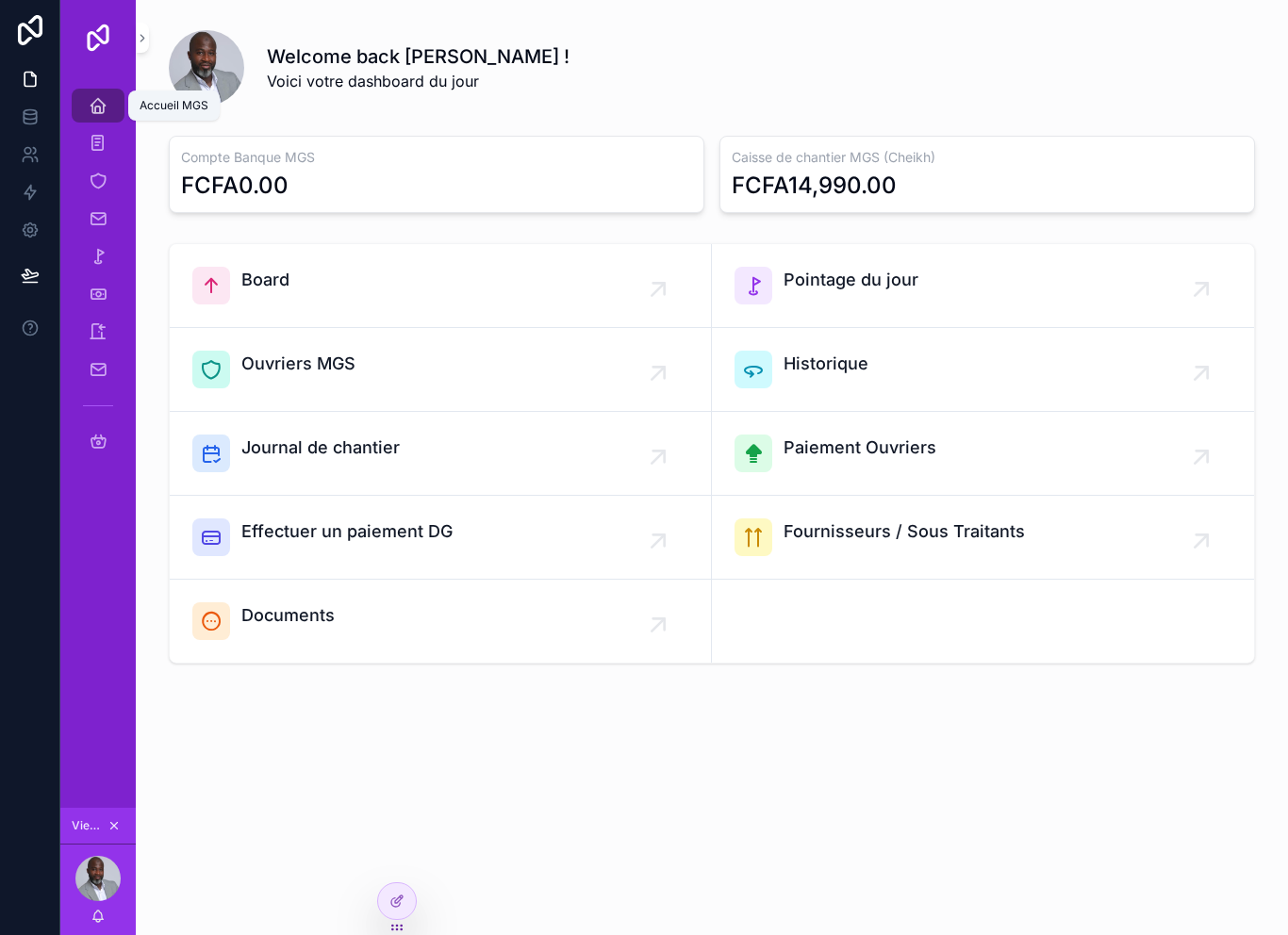
click at [109, 99] on div "Accueil MGS" at bounding box center [98, 105] width 30 height 30
click at [105, 98] on icon "scrollable content" at bounding box center [97, 105] width 19 height 19
click at [114, 111] on link "Accueil MGS" at bounding box center [97, 105] width 53 height 34
click at [103, 108] on icon "scrollable content" at bounding box center [97, 105] width 19 height 19
click at [107, 111] on div "Accueil MGS" at bounding box center [98, 105] width 30 height 30
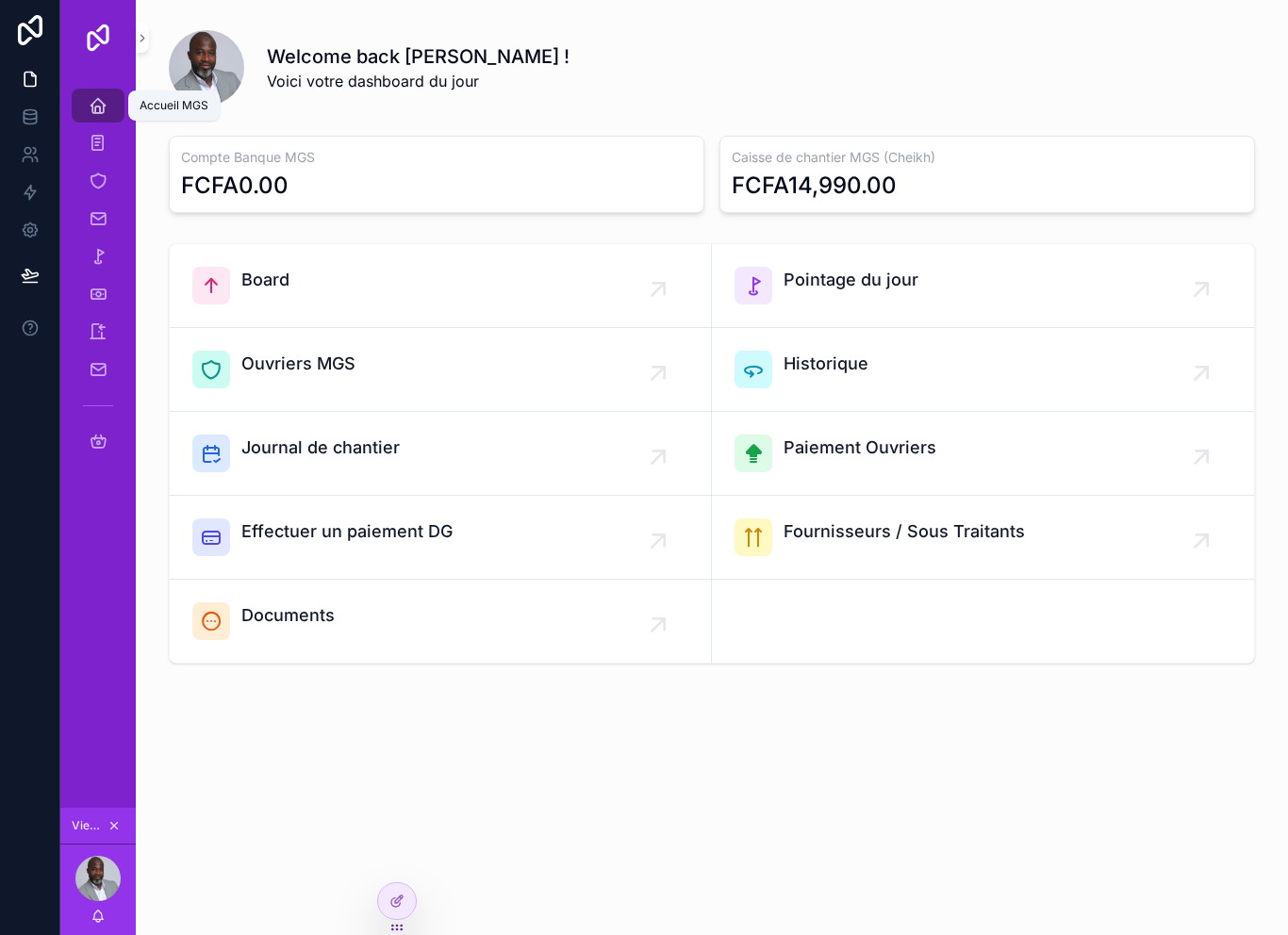
click at [103, 107] on icon "scrollable content" at bounding box center [97, 105] width 19 height 19
click at [26, 29] on icon at bounding box center [30, 30] width 38 height 30
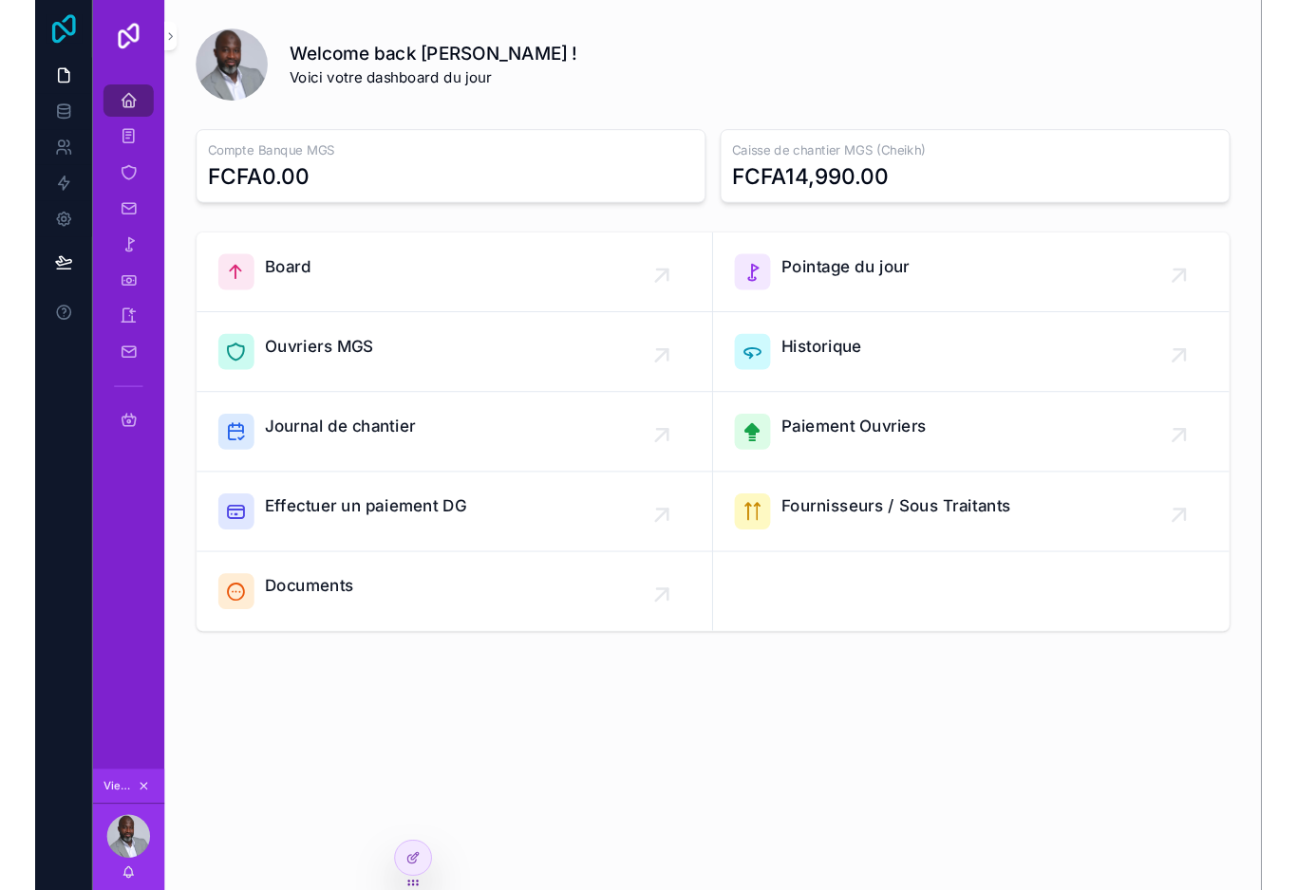
scroll to position [28, 0]
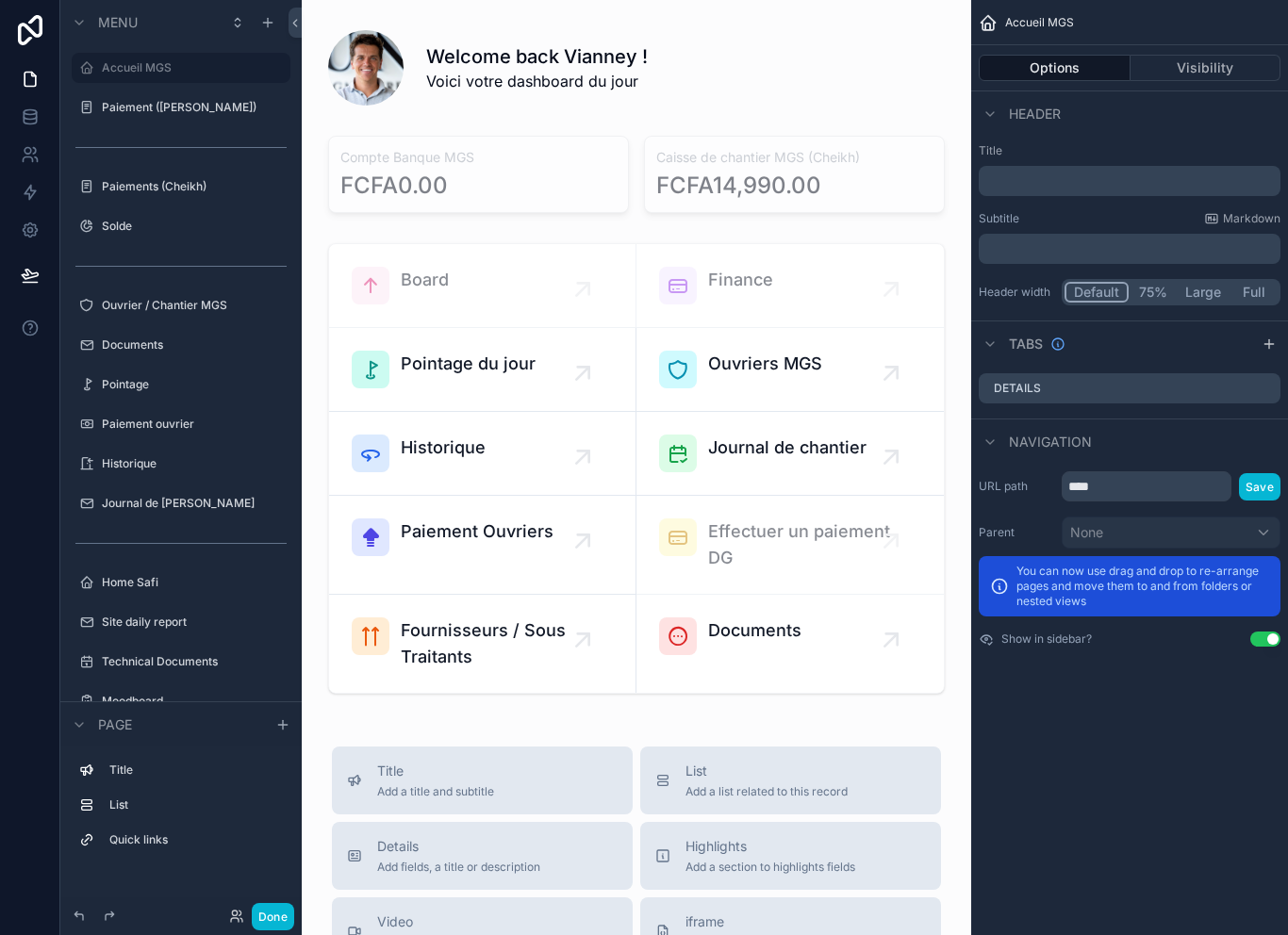
click at [239, 898] on div "Done" at bounding box center [181, 916] width 241 height 38
click at [273, 907] on button "Done" at bounding box center [272, 916] width 43 height 28
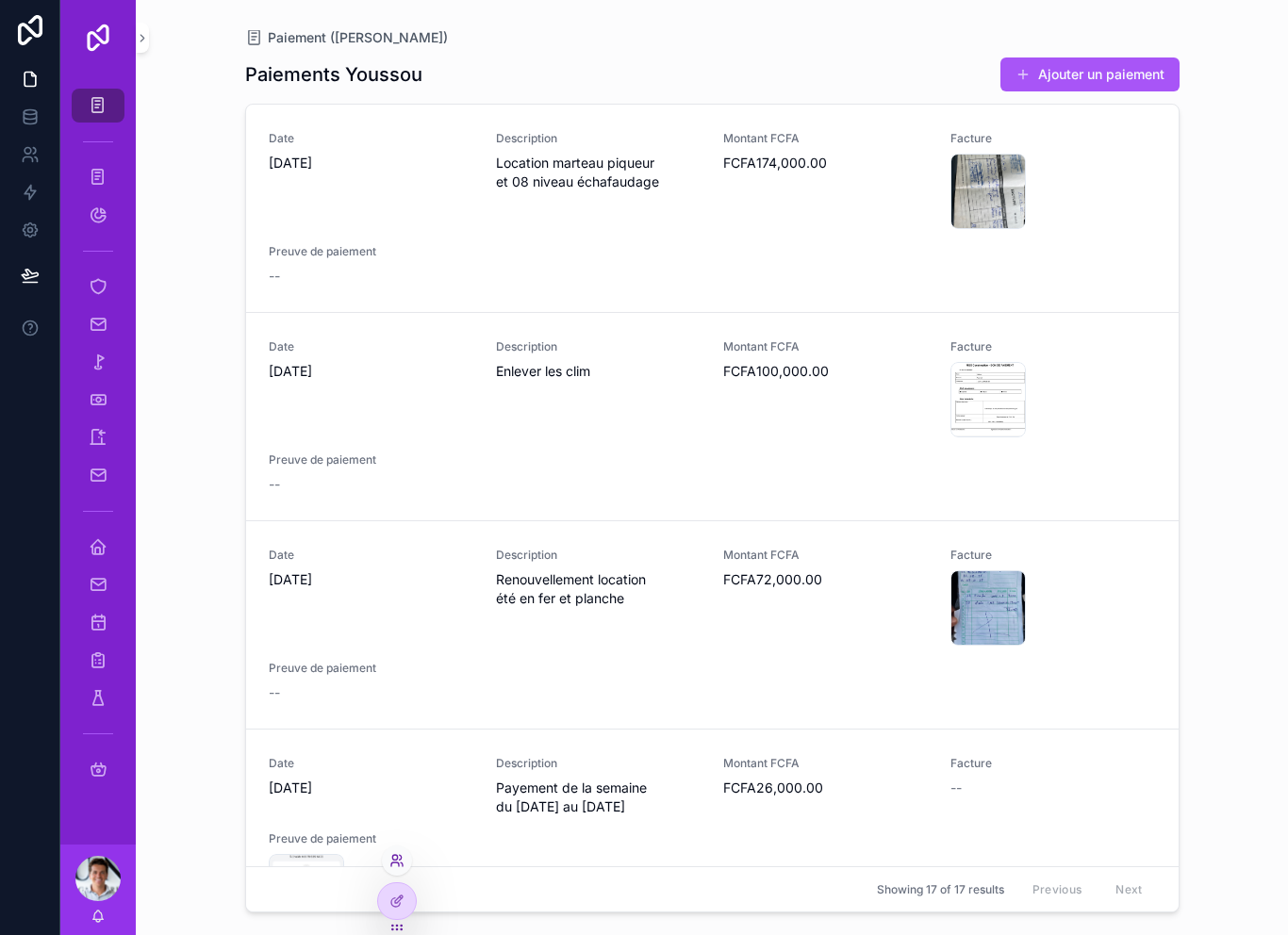
click at [399, 854] on icon at bounding box center [396, 860] width 15 height 15
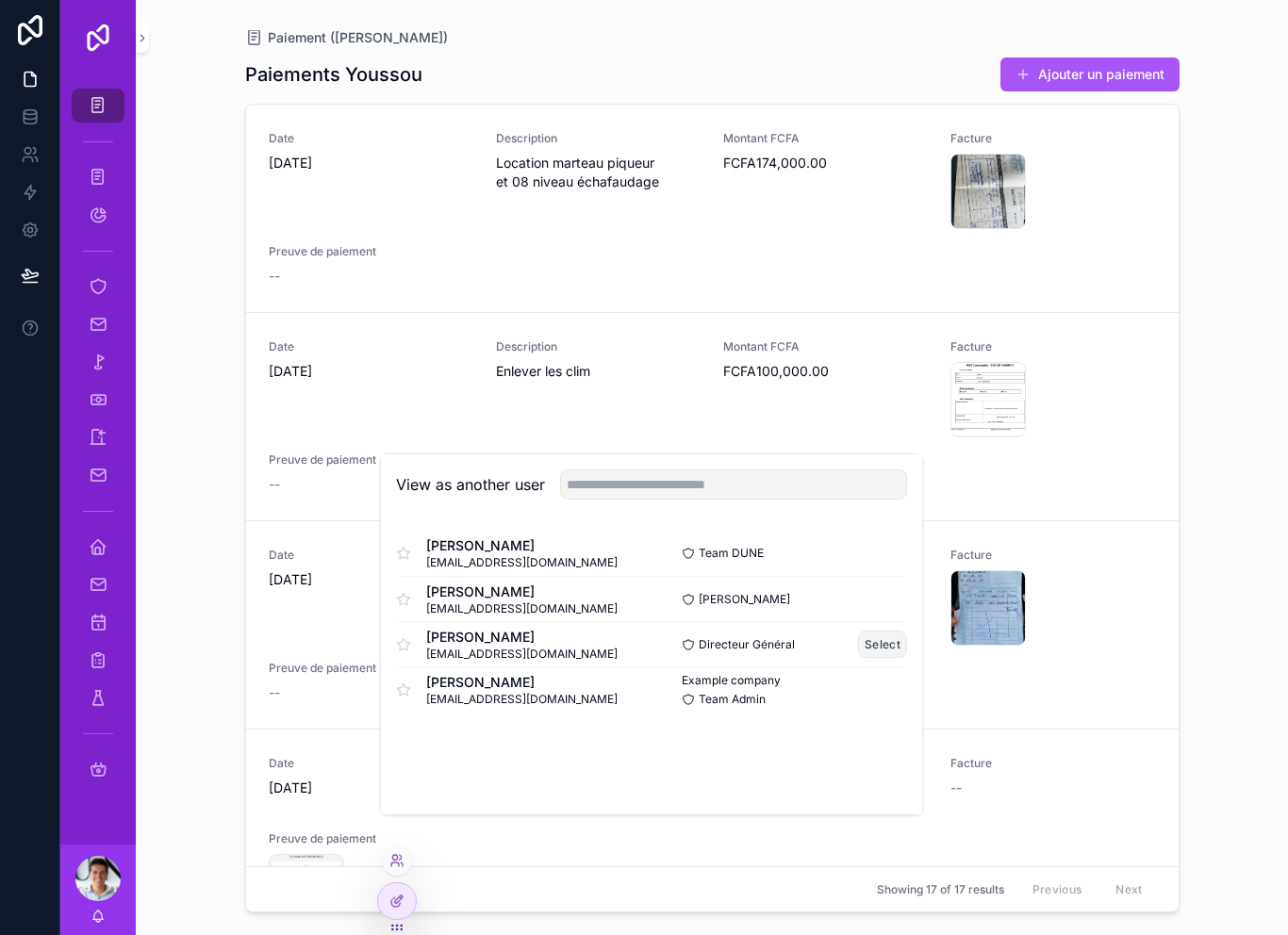
click at [878, 658] on button "Select" at bounding box center [882, 644] width 49 height 28
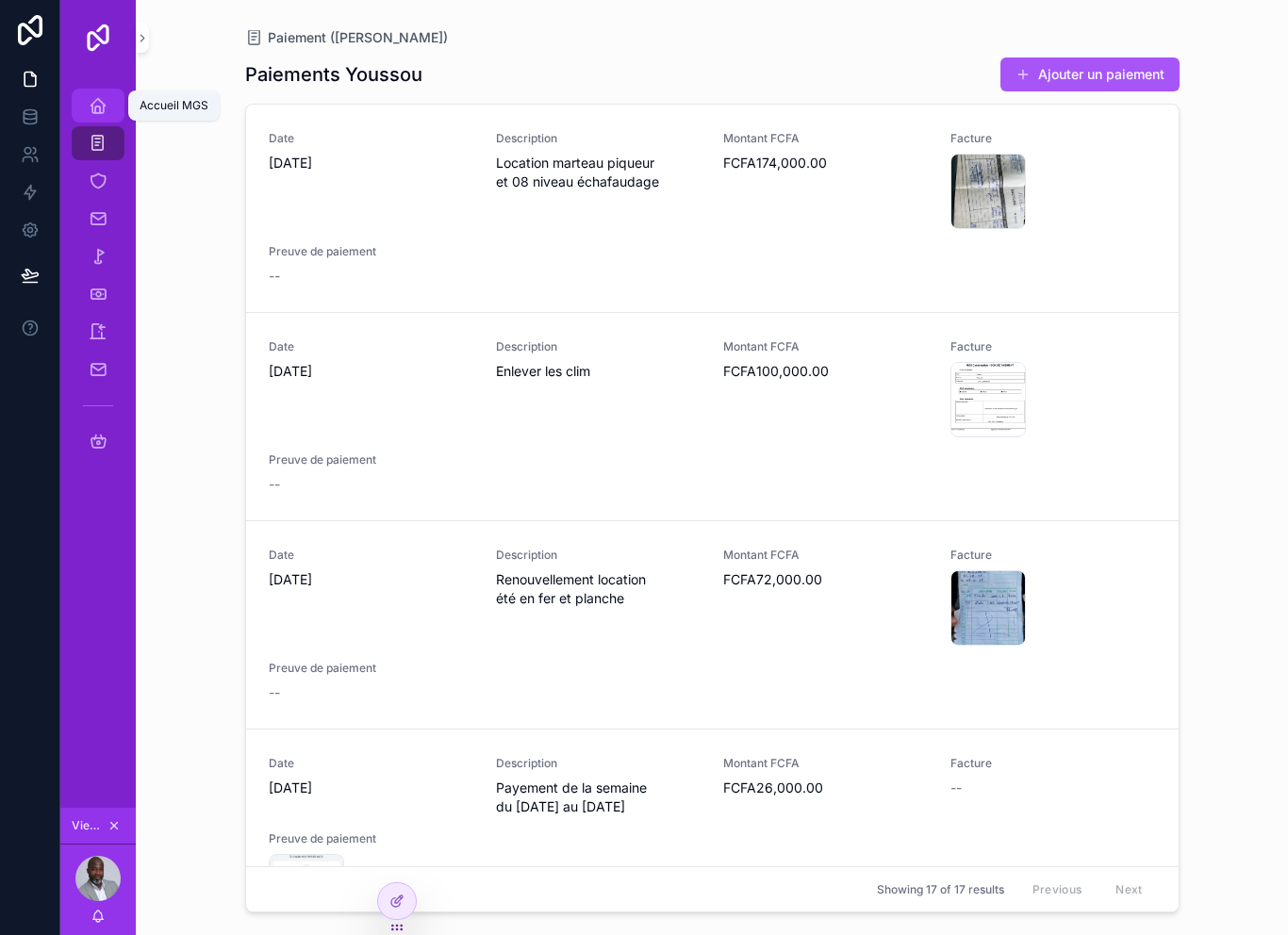
click at [110, 112] on div "Accueil MGS" at bounding box center [98, 105] width 30 height 30
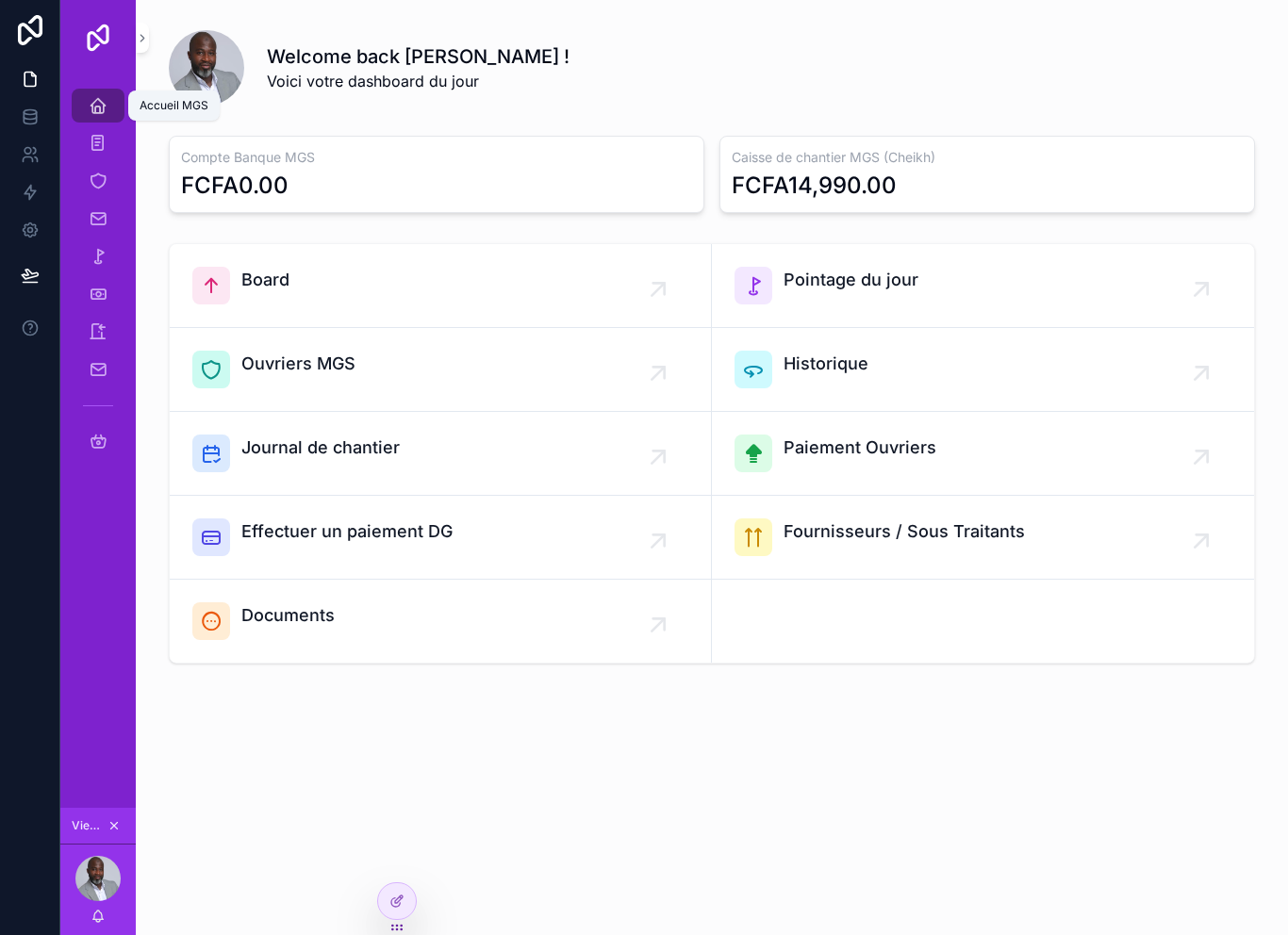
click at [308, 770] on div "Welcome back Youssou ! Voici votre dashboard du jour Compte Banque MGS FCFA0.00…" at bounding box center [712, 395] width 1152 height 791
click at [307, 463] on div "Journal de chantier" at bounding box center [320, 454] width 158 height 38
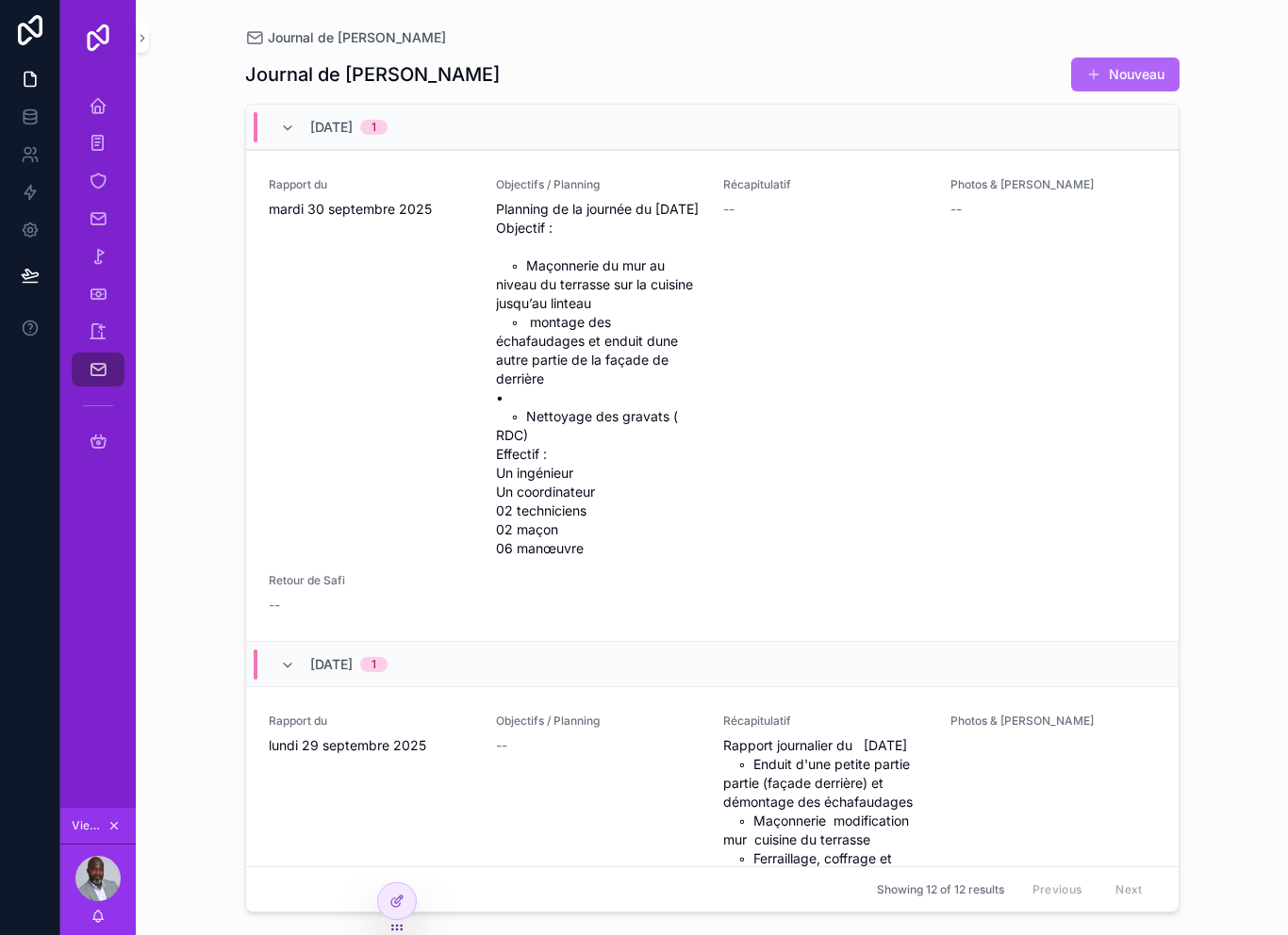
click at [1110, 87] on button "Nouveau" at bounding box center [1124, 74] width 108 height 34
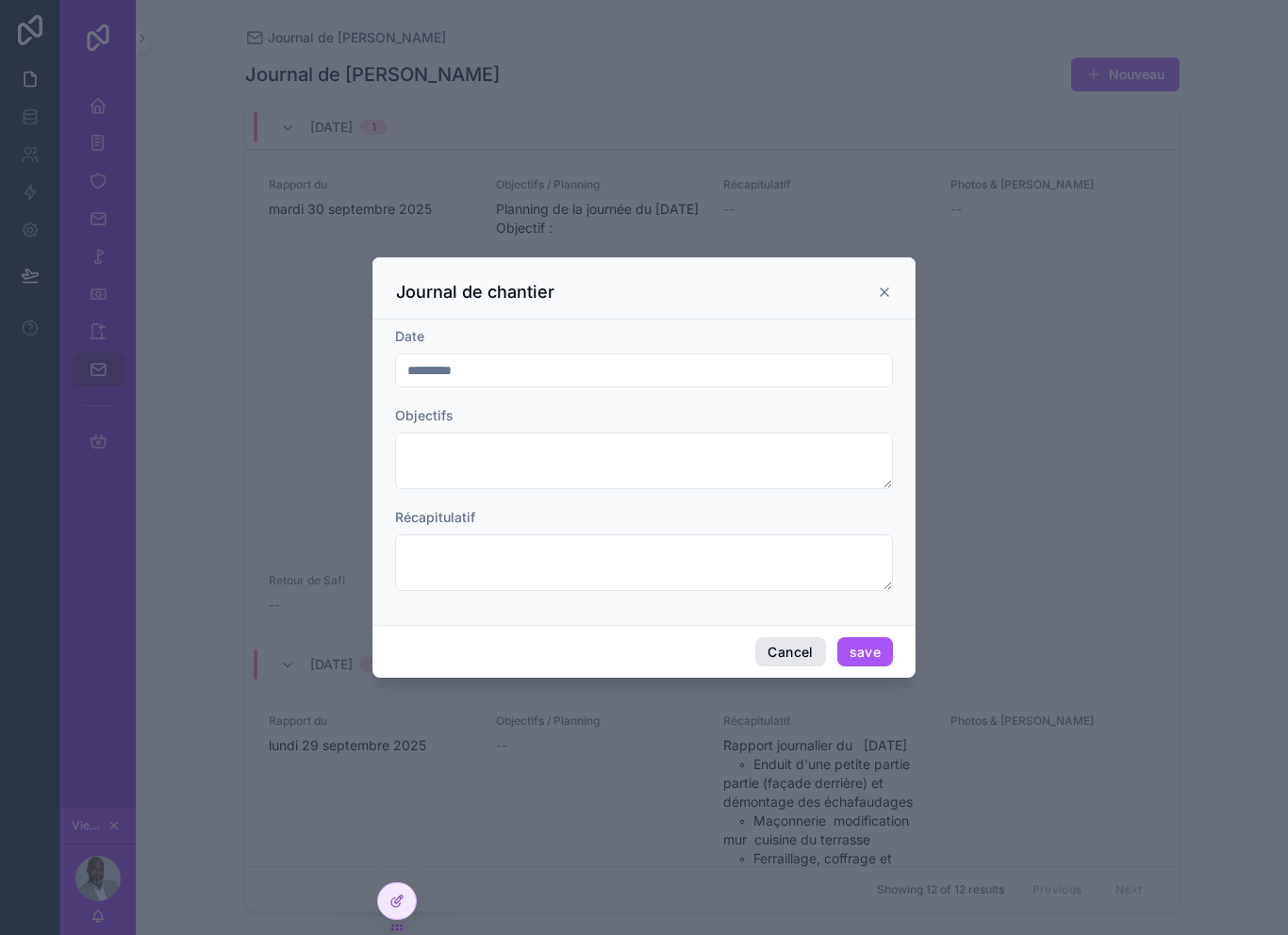
click at [790, 637] on button "Cancel" at bounding box center [789, 652] width 70 height 30
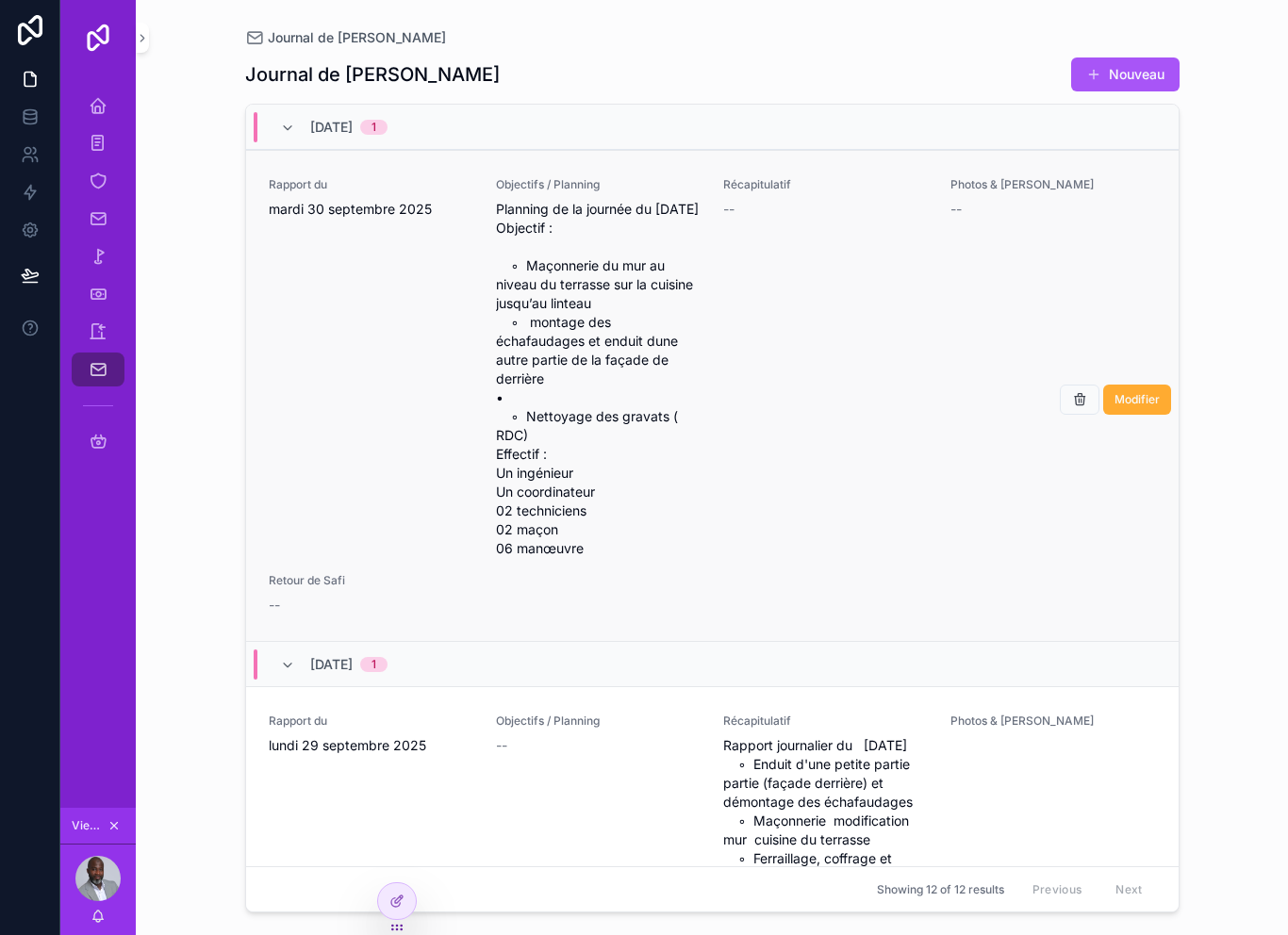
click at [692, 479] on span "Planning de la journée du 30/09/2025 Objectif : ◦ Maçonnerie du mur au niveau d…" at bounding box center [598, 378] width 205 height 358
click at [1135, 407] on span "Modifier" at bounding box center [1137, 399] width 46 height 15
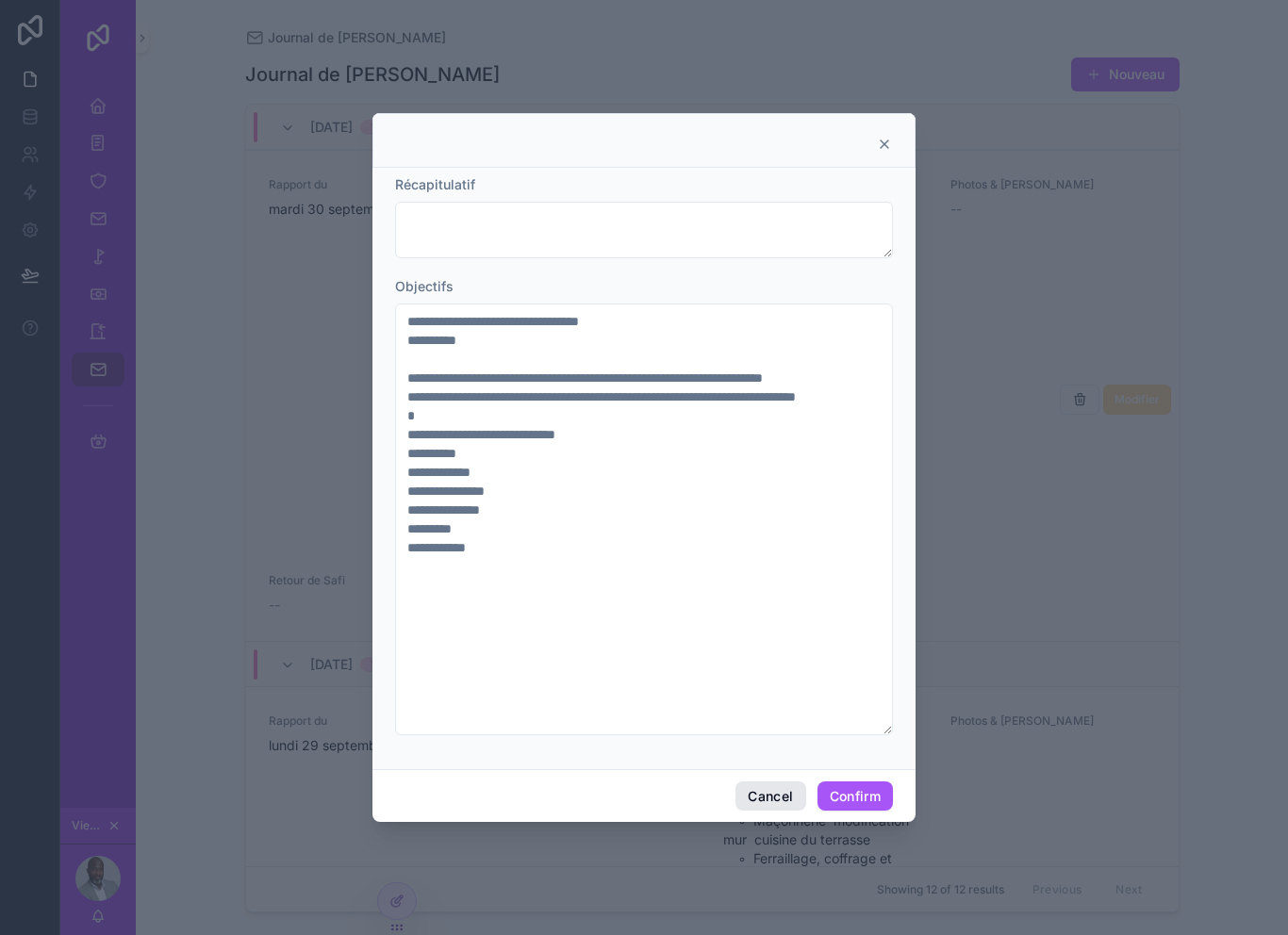
click at [775, 781] on button "Cancel" at bounding box center [770, 796] width 70 height 30
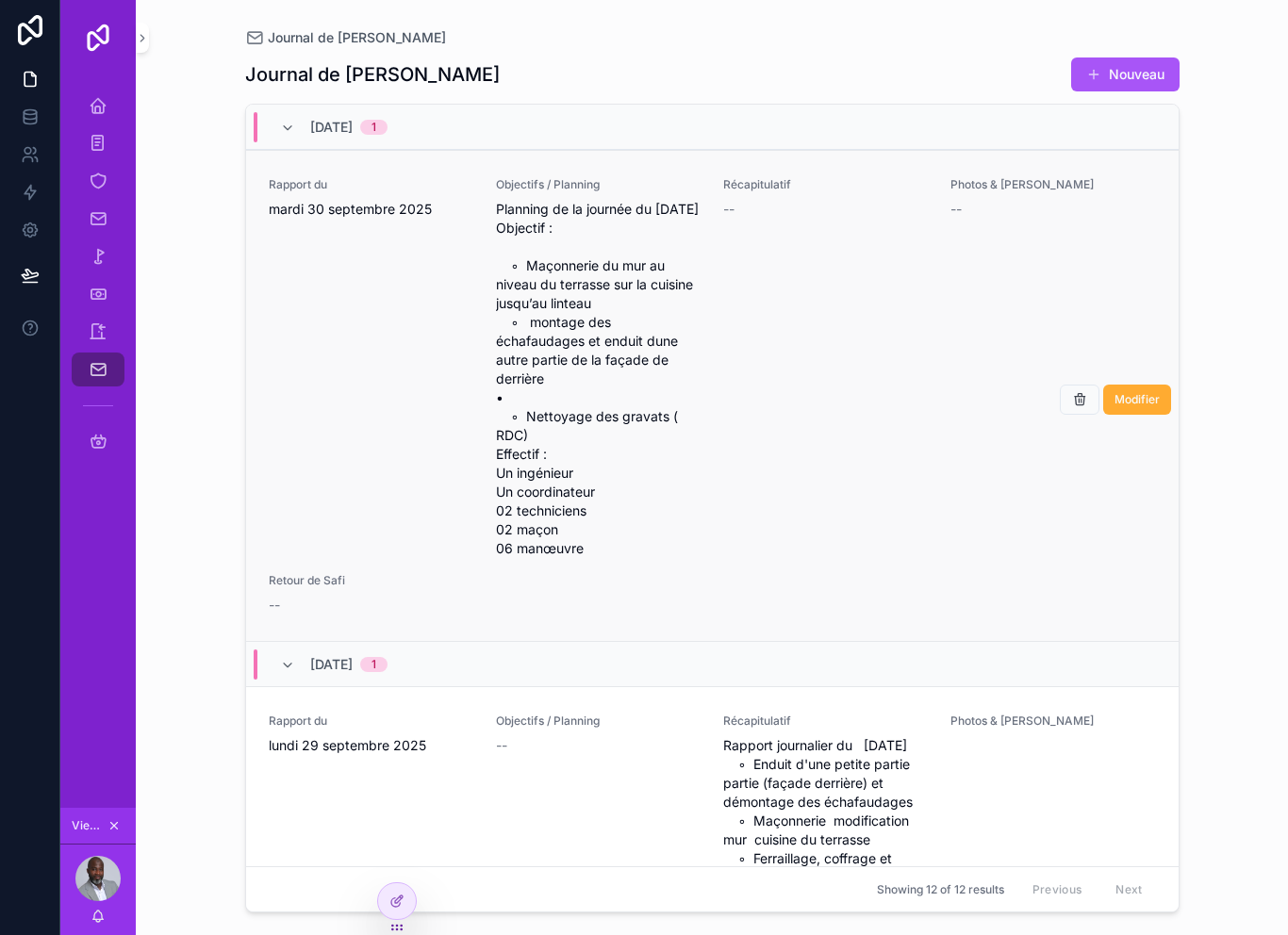
click at [378, 348] on div "Rapport du mardi 30 septembre 2025" at bounding box center [371, 367] width 205 height 381
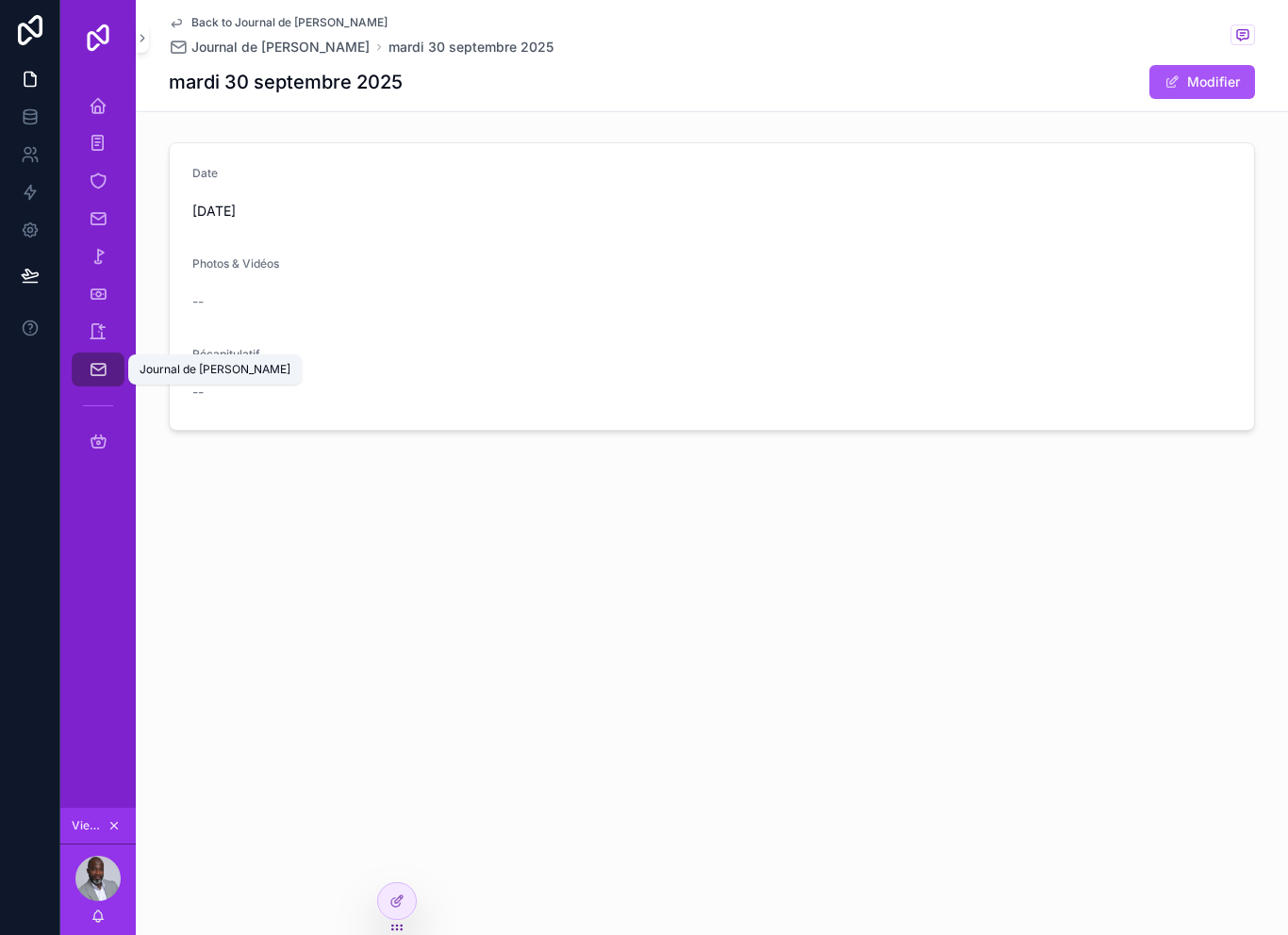
click at [94, 383] on div "Journal de [PERSON_NAME]" at bounding box center [98, 369] width 30 height 30
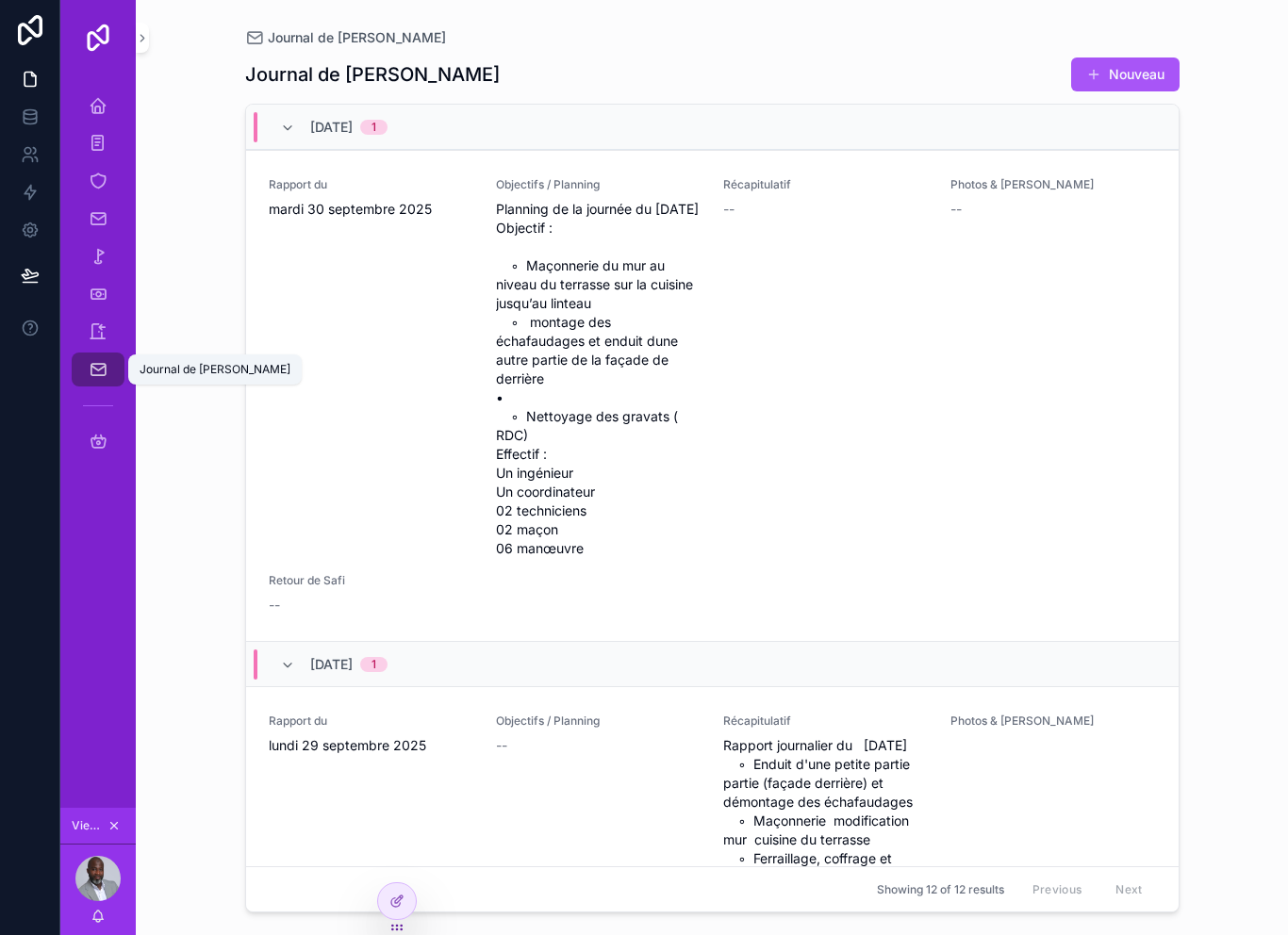
click at [89, 364] on icon "scrollable content" at bounding box center [97, 369] width 19 height 19
click at [97, 41] on img "scrollable content" at bounding box center [98, 38] width 30 height 30
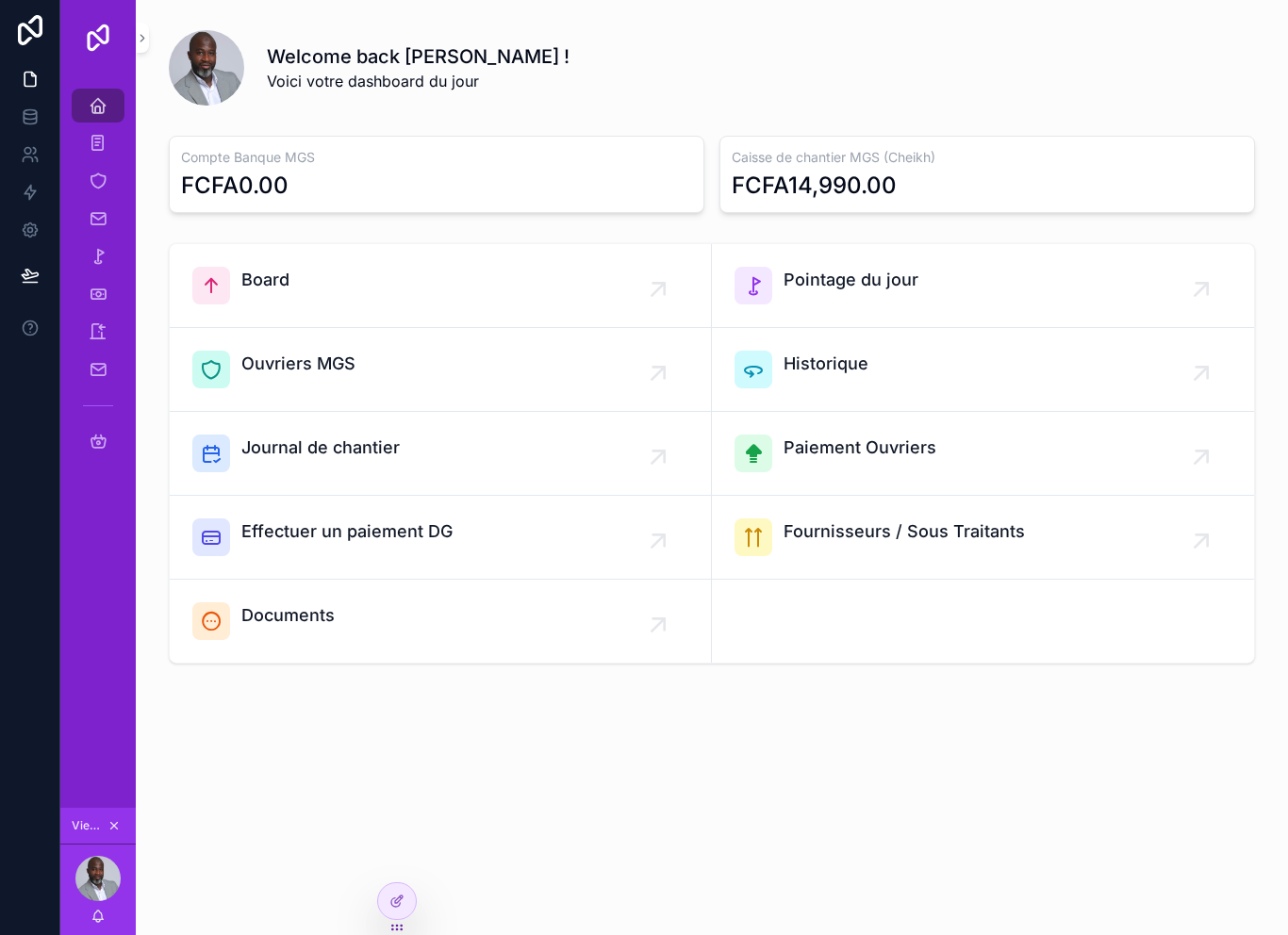
click at [111, 35] on img "scrollable content" at bounding box center [98, 38] width 30 height 30
click at [91, 370] on icon "scrollable content" at bounding box center [97, 369] width 19 height 19
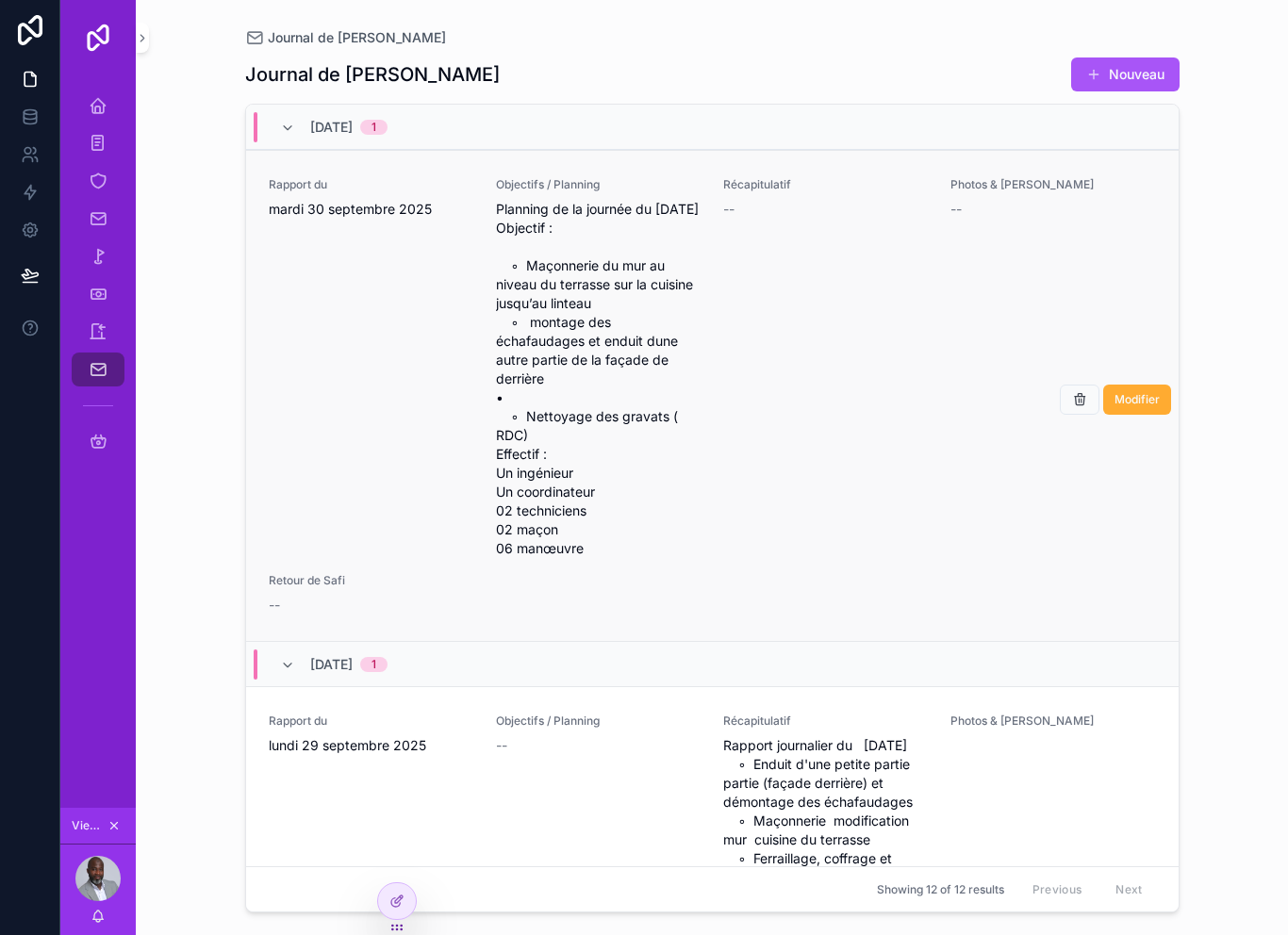
click at [401, 346] on div "Rapport du mardi 30 septembre 2025" at bounding box center [371, 367] width 205 height 381
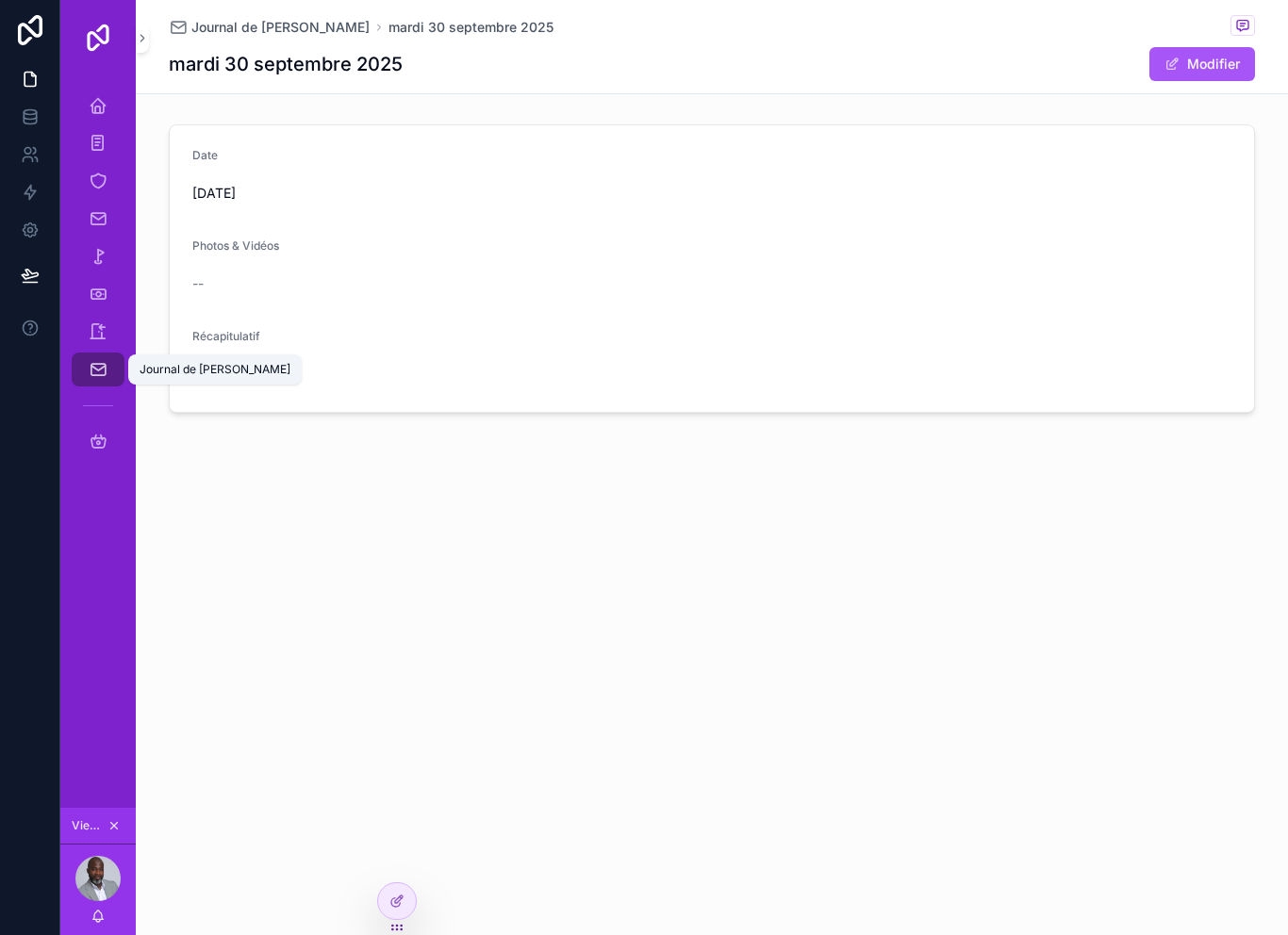
click at [97, 368] on icon "scrollable content" at bounding box center [97, 369] width 19 height 19
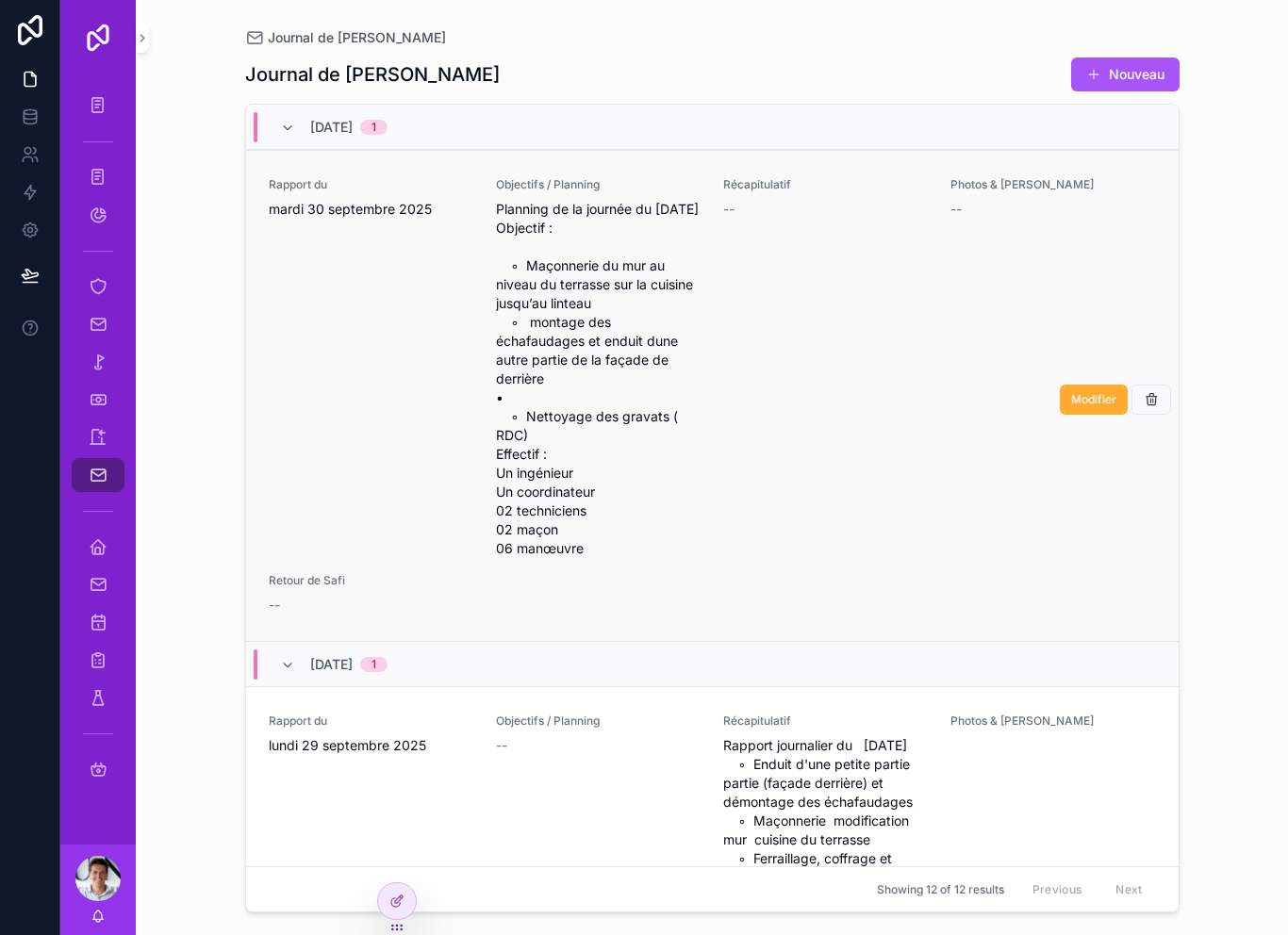
click at [351, 450] on div "Rapport du [DATE]" at bounding box center [371, 367] width 205 height 381
click at [835, 481] on div "Récapitulatif --" at bounding box center [825, 367] width 205 height 381
click at [1099, 405] on span "Modifier" at bounding box center [1093, 399] width 46 height 15
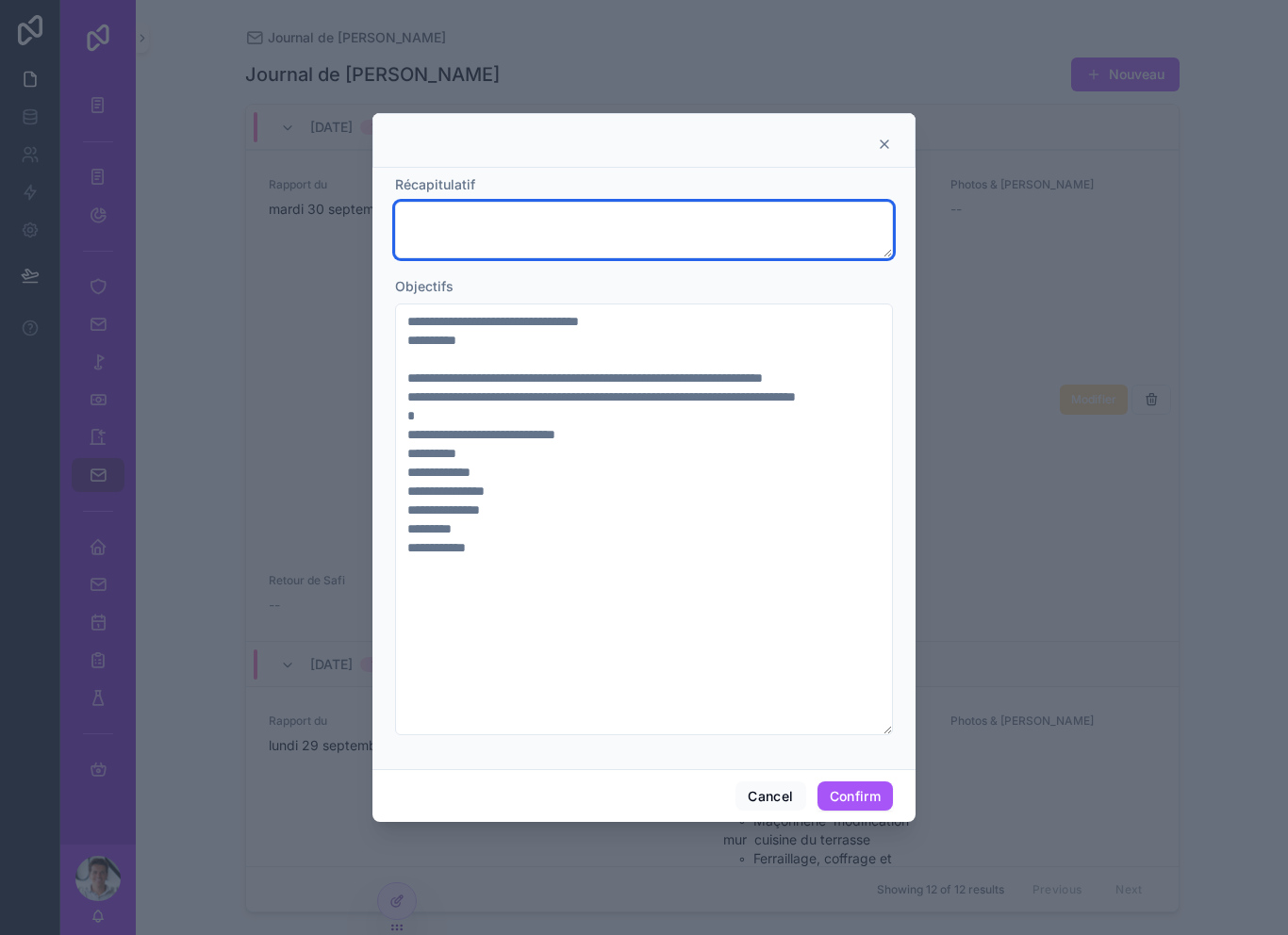
click at [621, 204] on textarea at bounding box center [644, 229] width 498 height 57
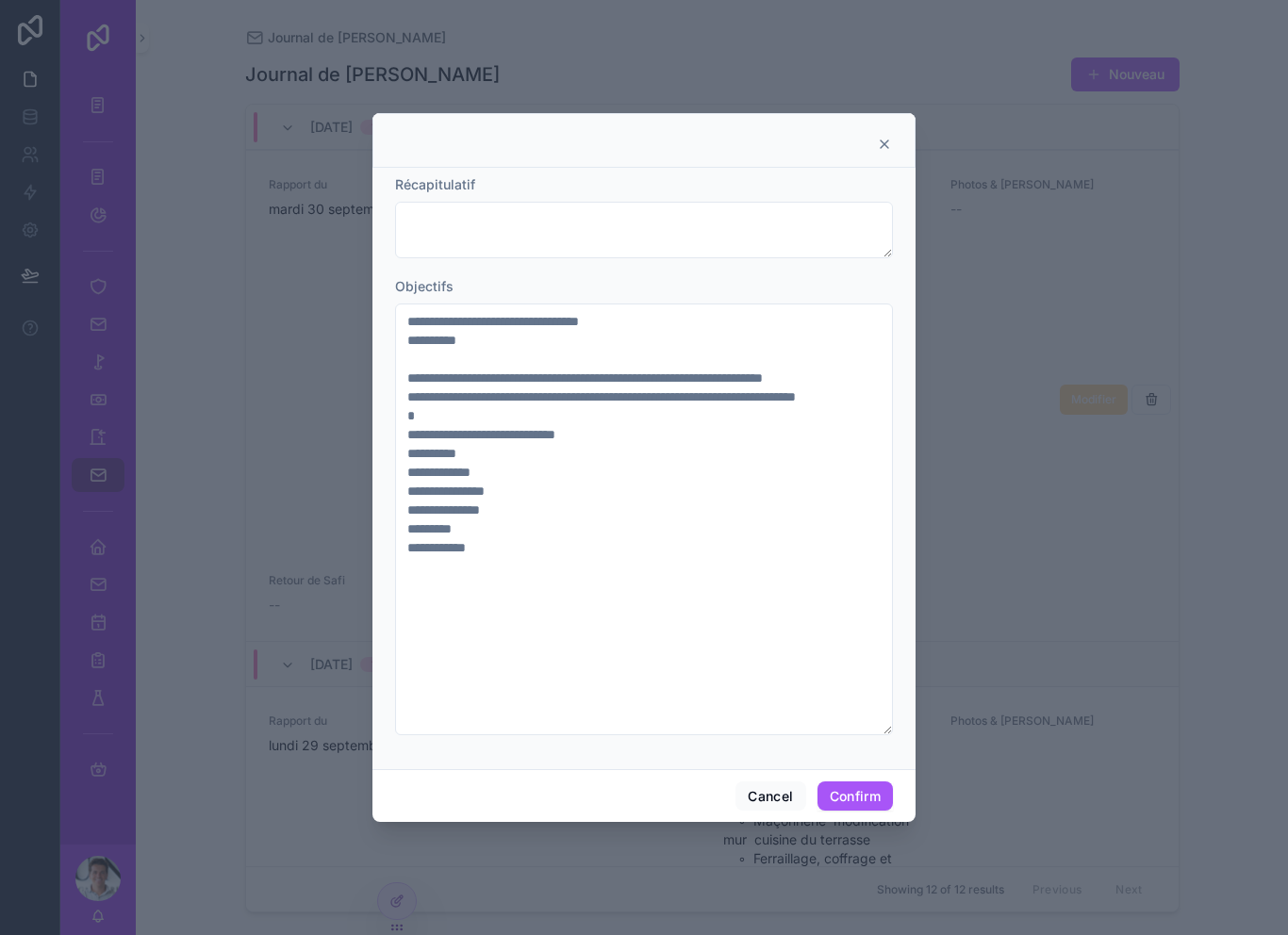
click at [909, 113] on div at bounding box center [644, 140] width 543 height 55
click at [883, 137] on icon at bounding box center [884, 144] width 15 height 15
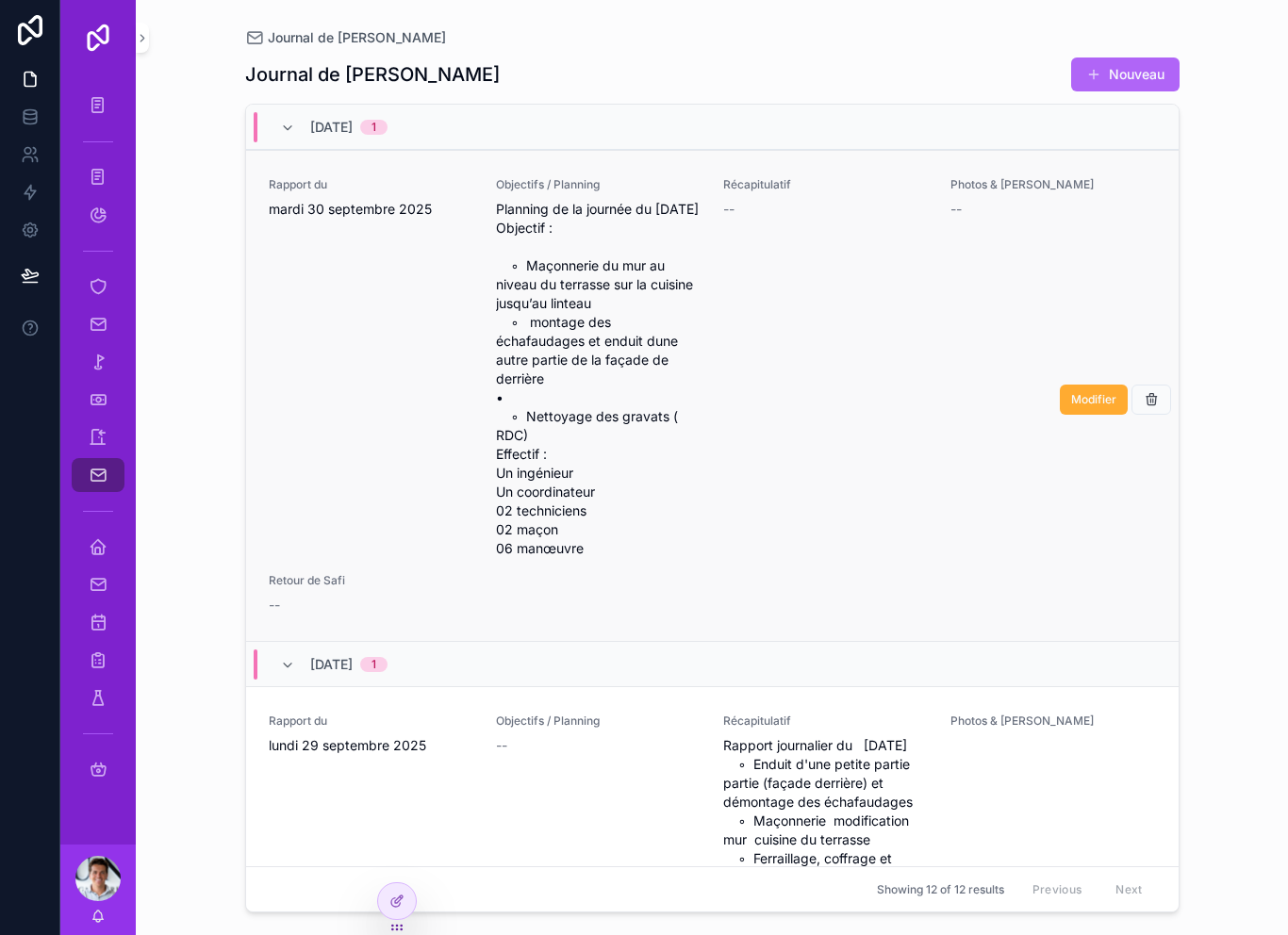
click at [1142, 85] on button "Nouveau" at bounding box center [1124, 74] width 108 height 34
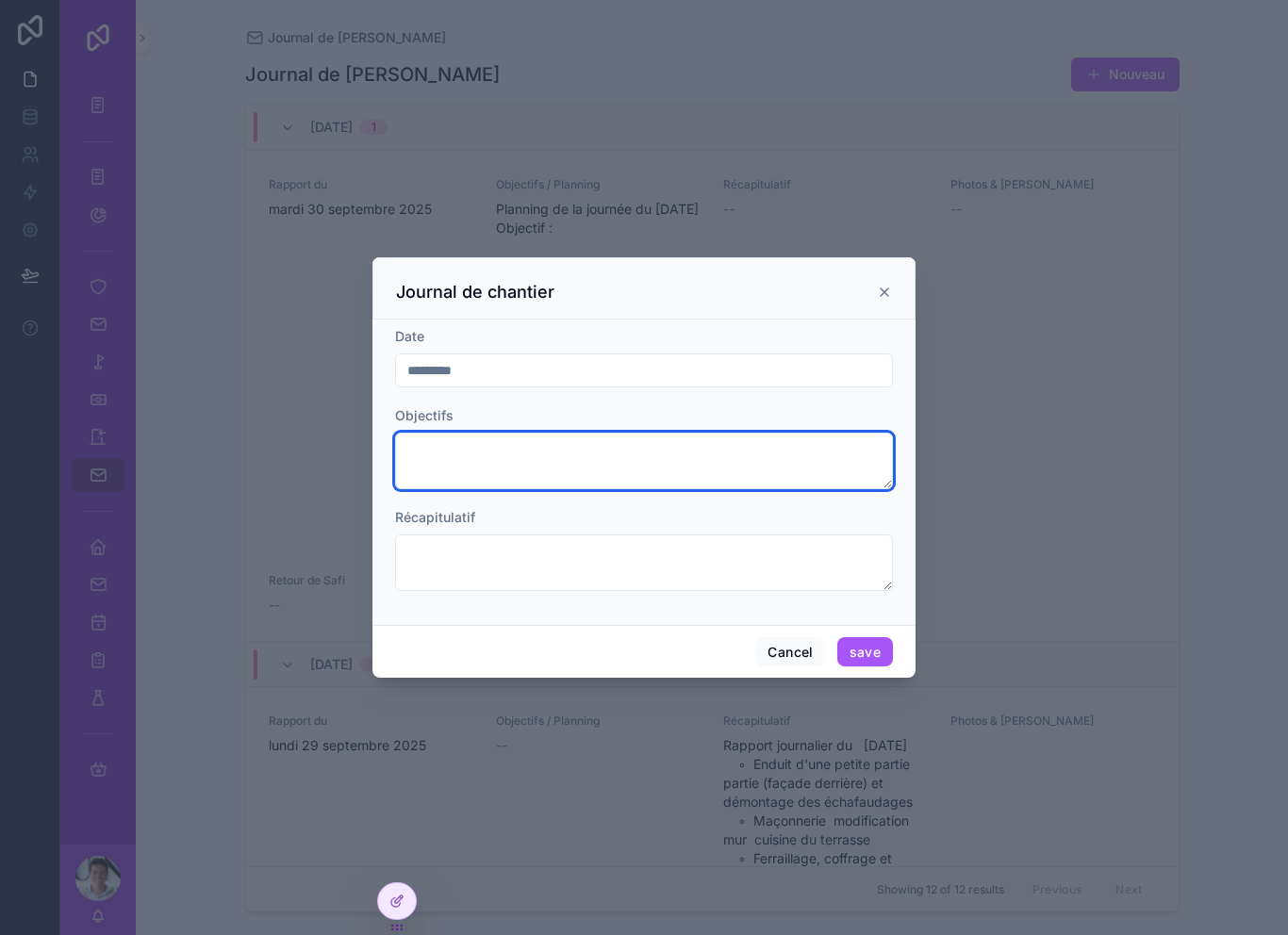
click at [561, 442] on textarea "scrollable content" at bounding box center [644, 461] width 498 height 57
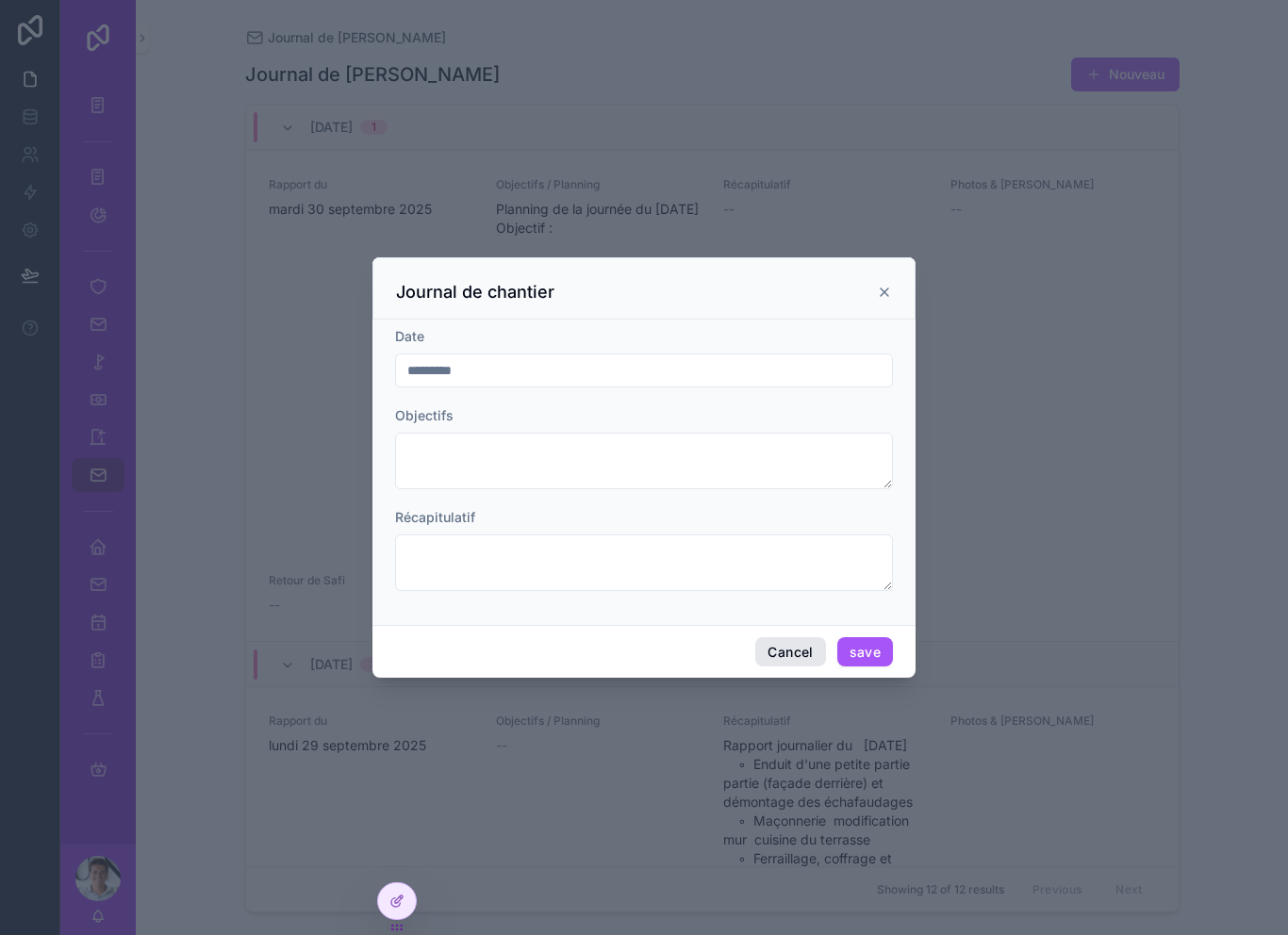
click at [782, 637] on button "Cancel" at bounding box center [789, 652] width 70 height 30
